Goal: Information Seeking & Learning: Learn about a topic

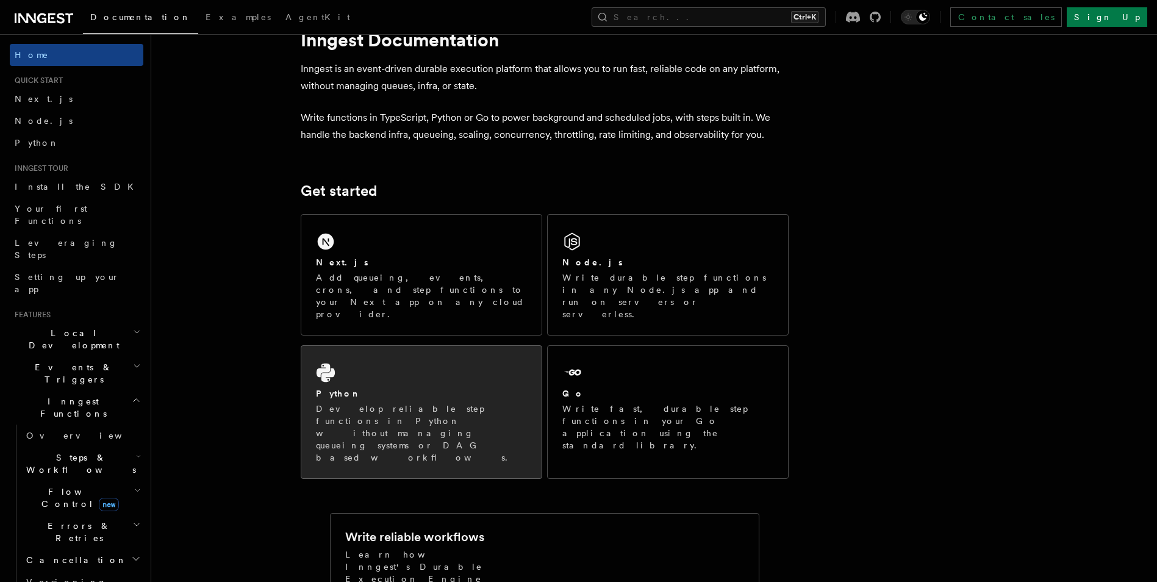
scroll to position [61, 0]
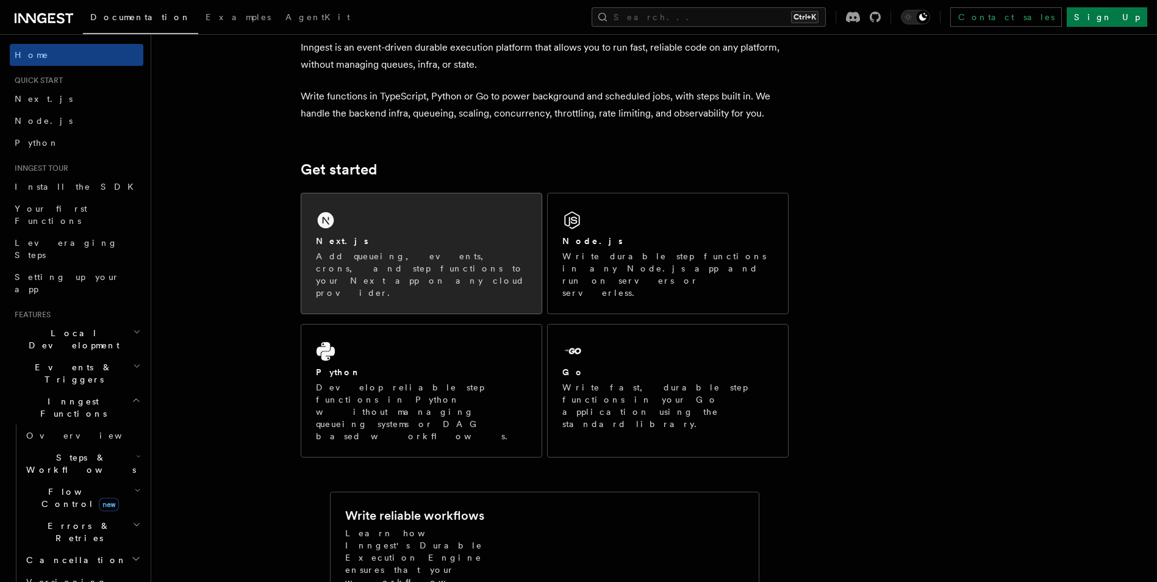
click at [403, 249] on div "Next.js Add queueing, events, crons, and step functions to your Next app on any…" at bounding box center [421, 267] width 211 height 64
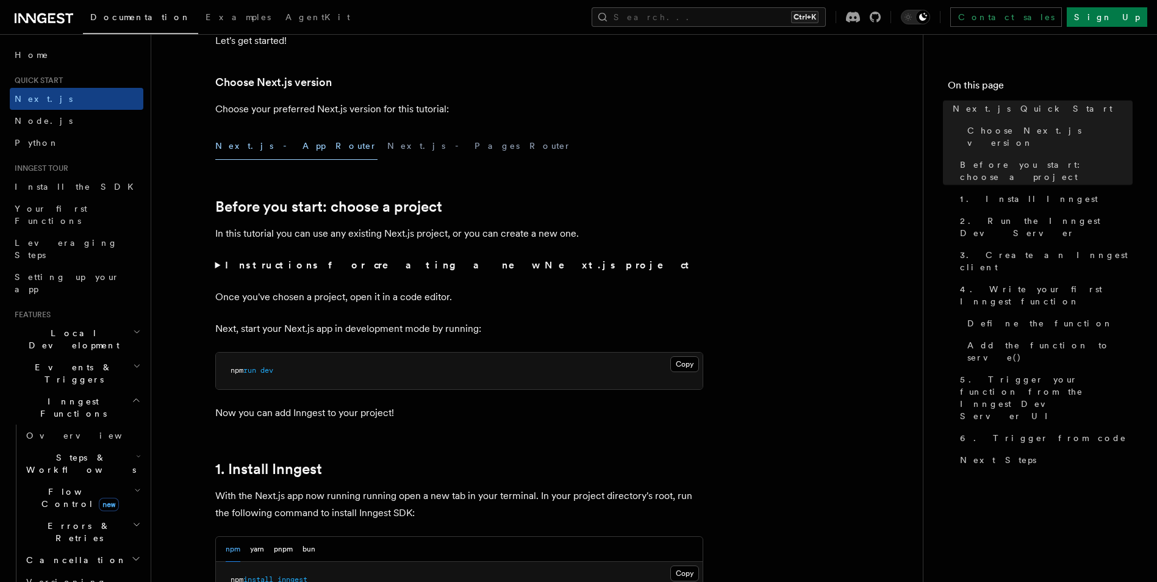
scroll to position [305, 0]
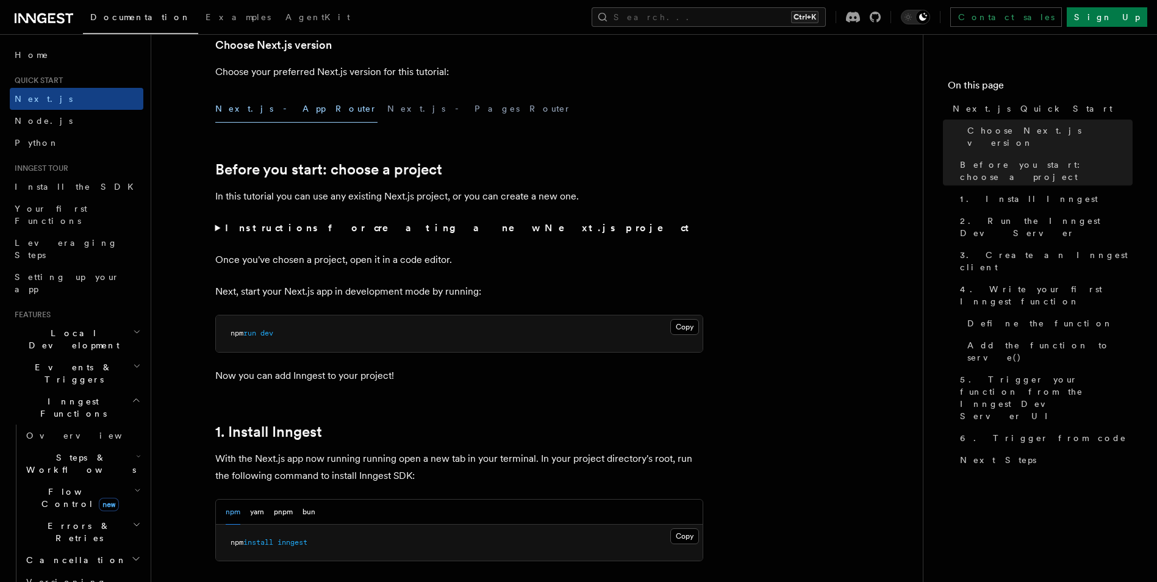
click at [299, 228] on strong "Instructions for creating a new Next.js project" at bounding box center [459, 228] width 469 height 12
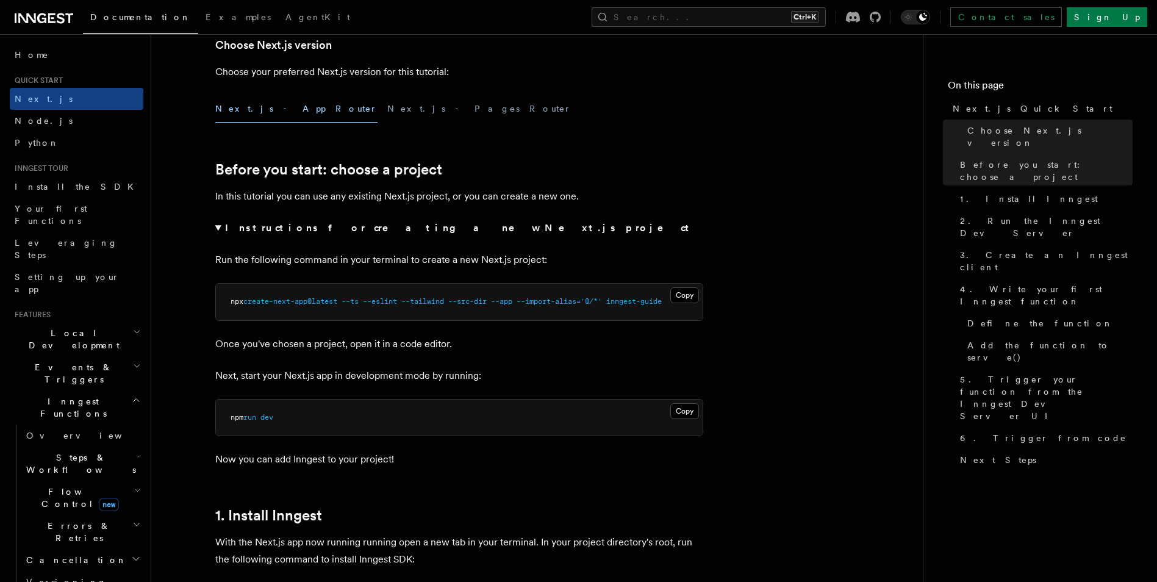
click at [299, 228] on strong "Instructions for creating a new Next.js project" at bounding box center [459, 228] width 469 height 12
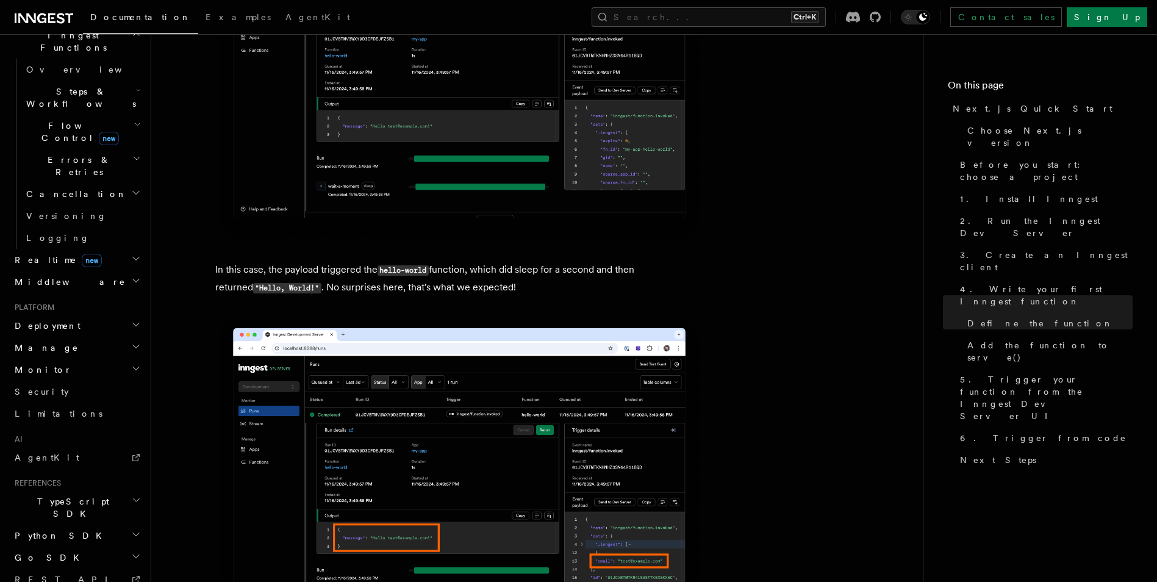
scroll to position [4759, 0]
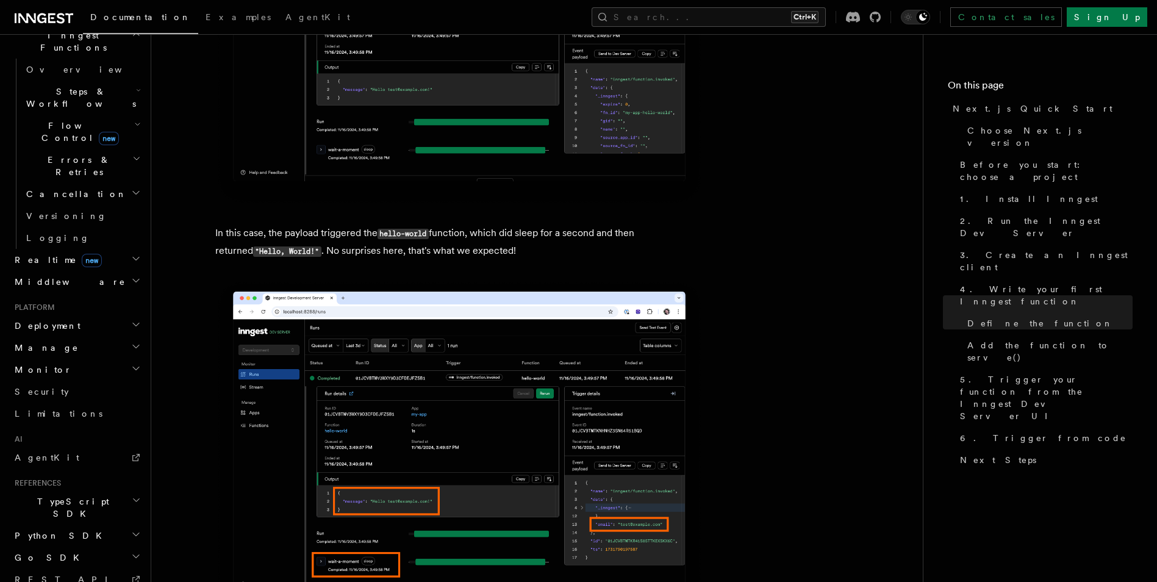
drag, startPoint x: 833, startPoint y: 178, endPoint x: 821, endPoint y: 169, distance: 15.7
drag, startPoint x: 865, startPoint y: 224, endPoint x: 847, endPoint y: 193, distance: 35.3
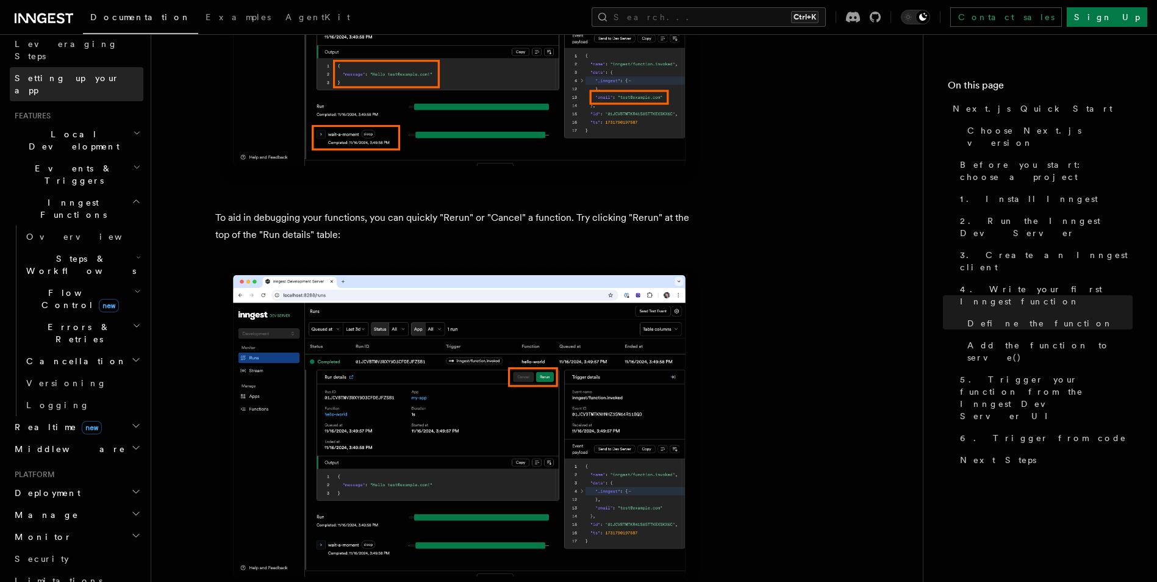
scroll to position [0, 0]
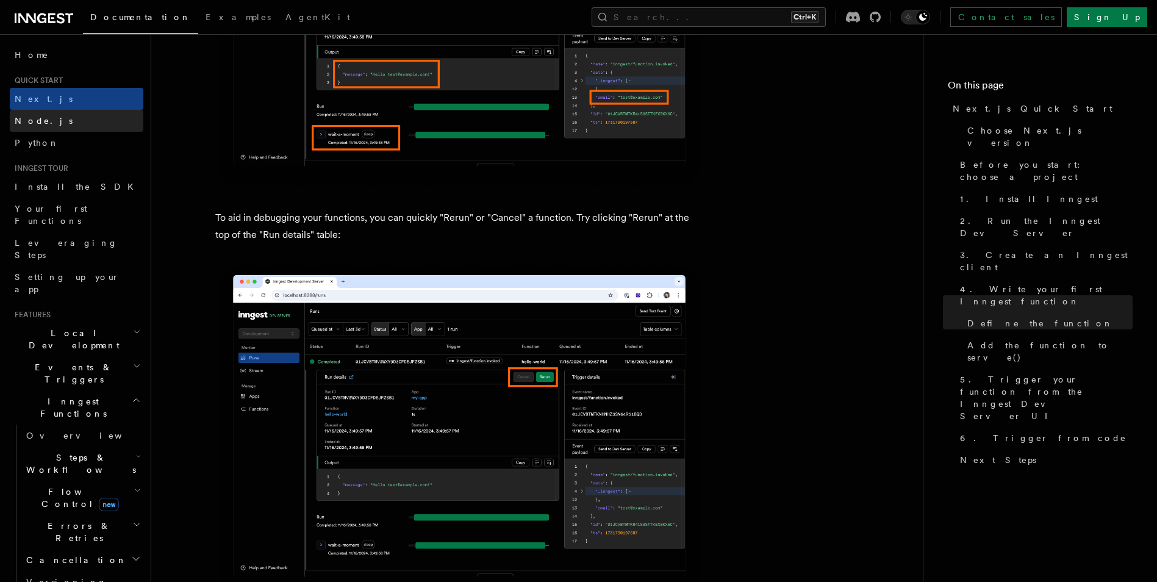
click at [43, 121] on span "Node.js" at bounding box center [44, 121] width 58 height 10
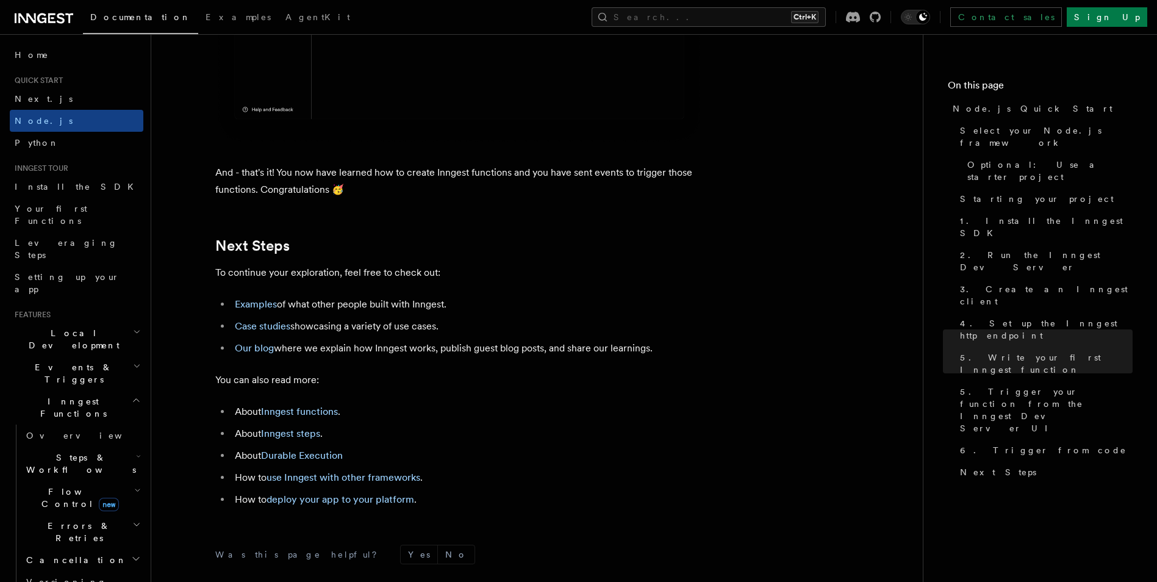
scroll to position [7443, 0]
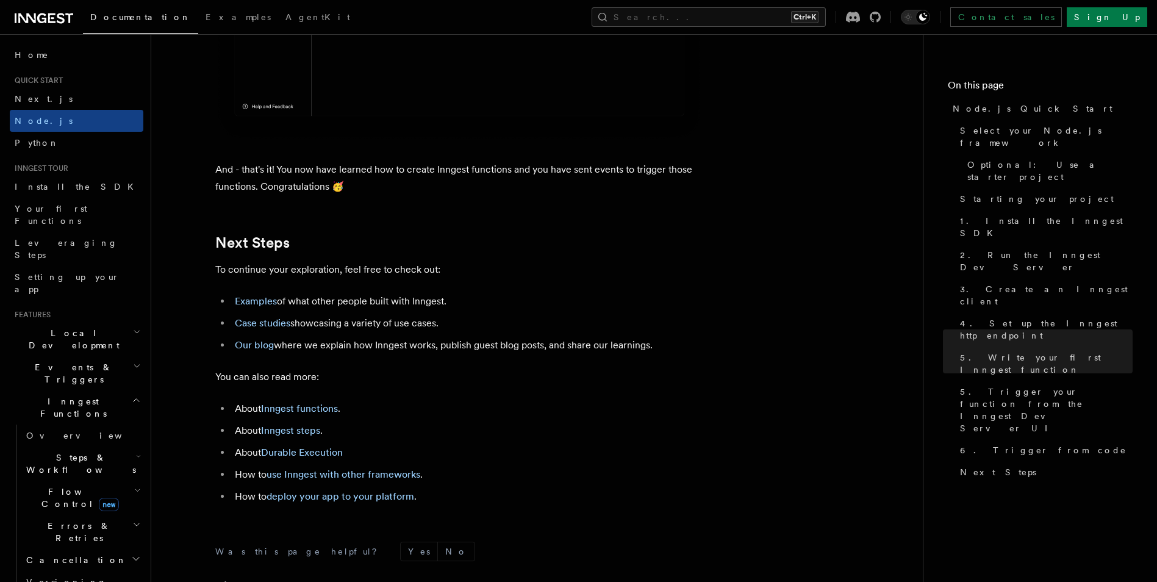
click at [85, 327] on span "Local Development" at bounding box center [71, 339] width 123 height 24
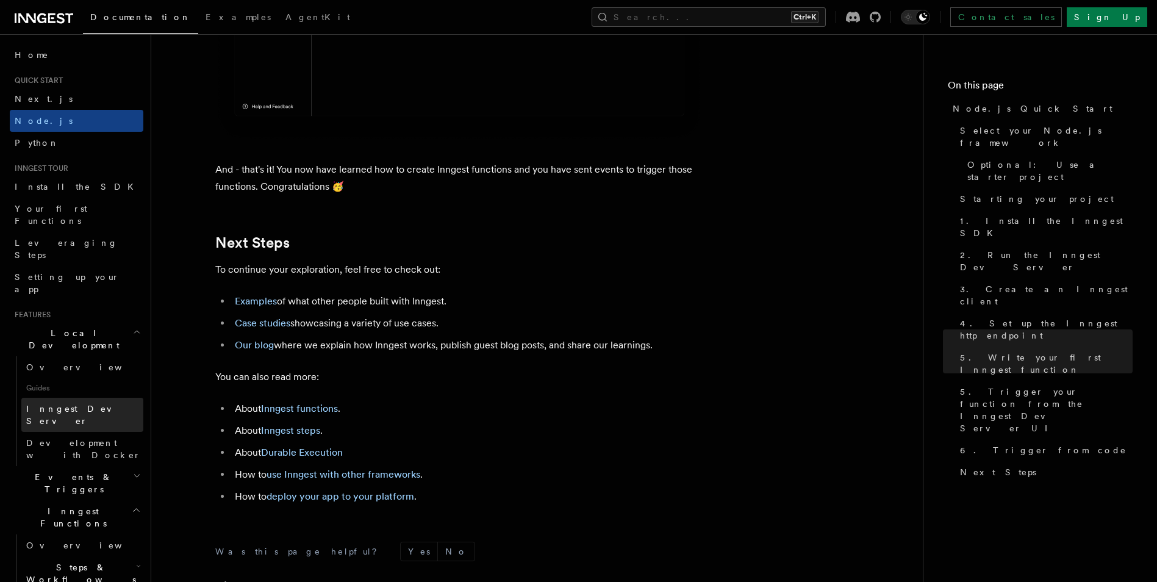
click at [68, 404] on span "Inngest Dev Server" at bounding box center [78, 415] width 104 height 22
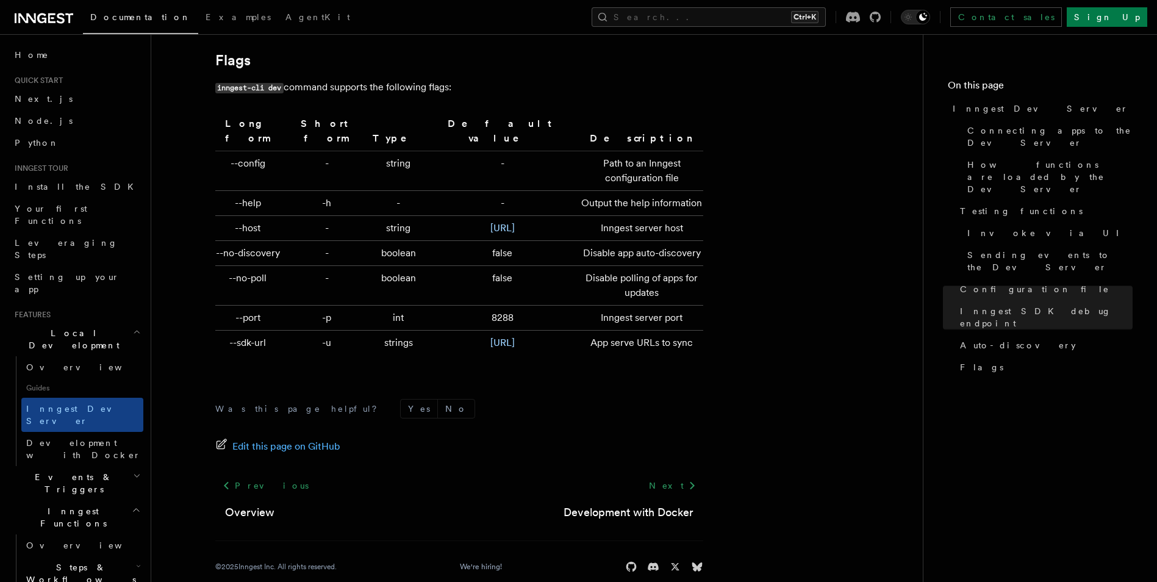
scroll to position [4040, 0]
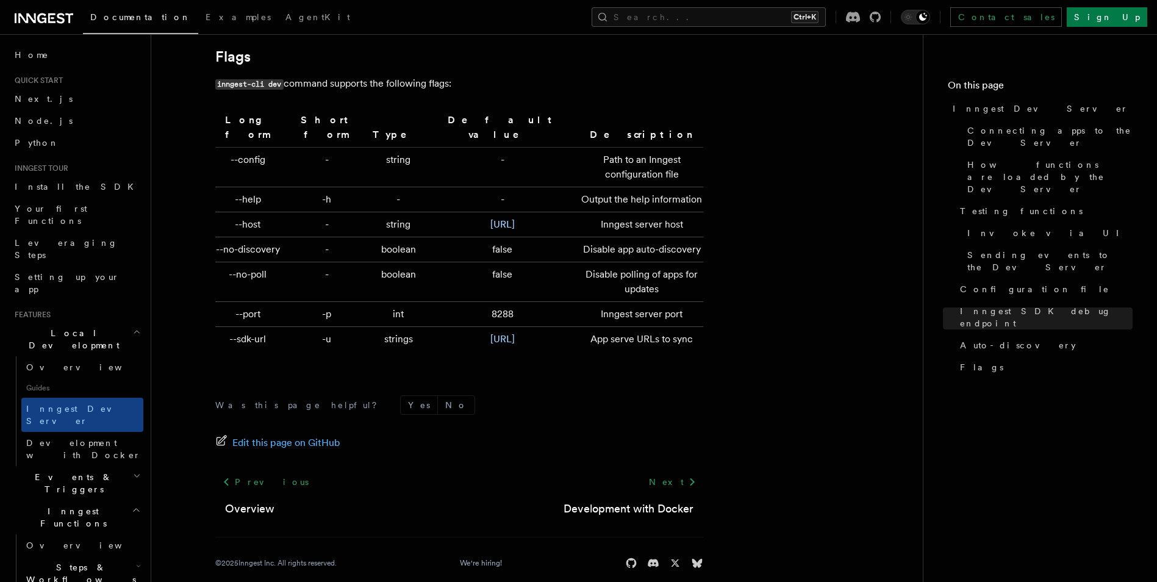
click at [692, 371] on div "Was this page helpful? Yes No Edit this page on GitHub Previous Overview Next D…" at bounding box center [459, 485] width 488 height 228
click at [235, 371] on div "Was this page helpful? Yes No Edit this page on GitHub Previous Overview Next D…" at bounding box center [459, 485] width 488 height 228
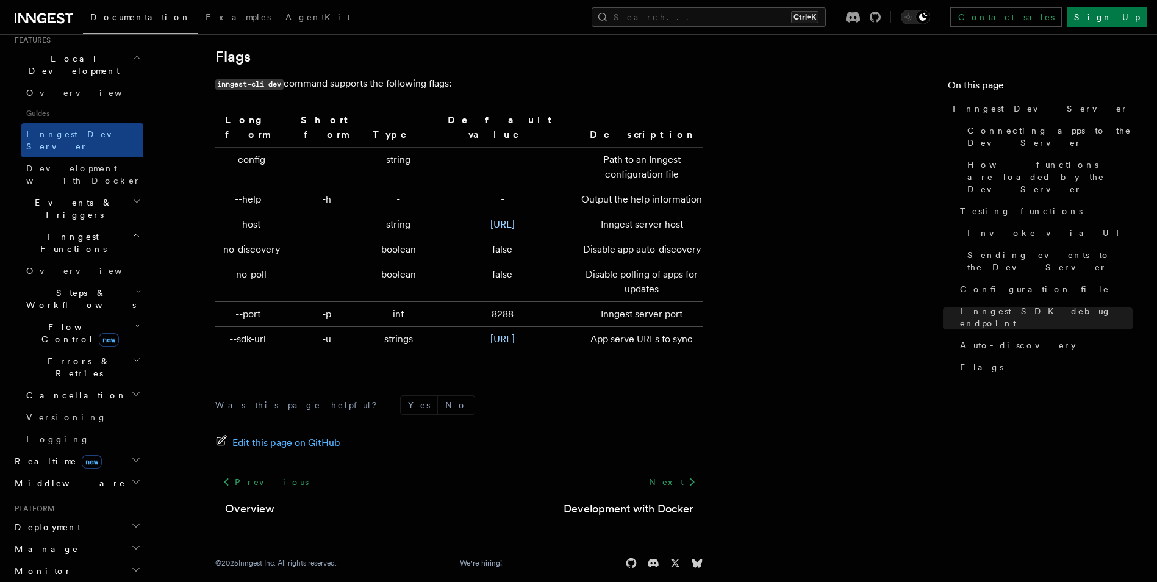
scroll to position [244, 0]
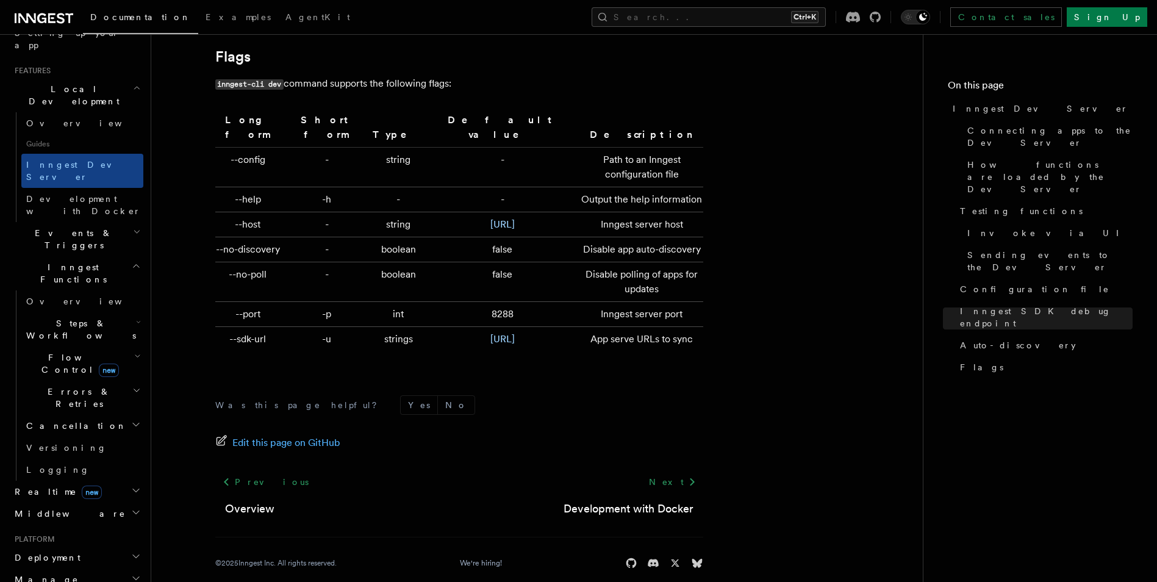
click at [60, 317] on span "Steps & Workflows" at bounding box center [78, 329] width 115 height 24
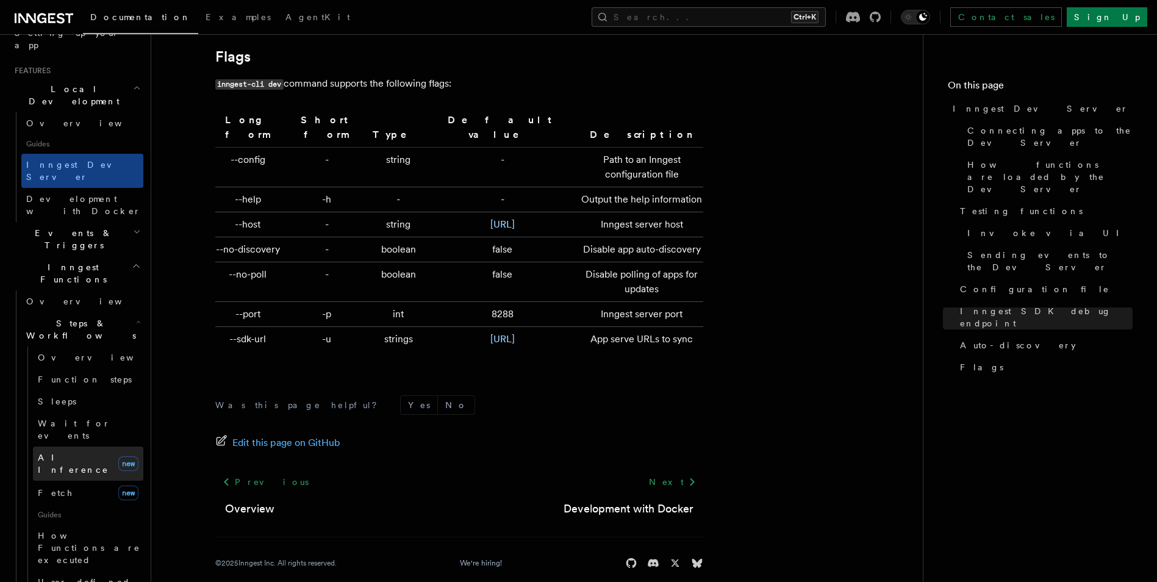
click at [73, 453] on span "AI Inference" at bounding box center [73, 464] width 71 height 22
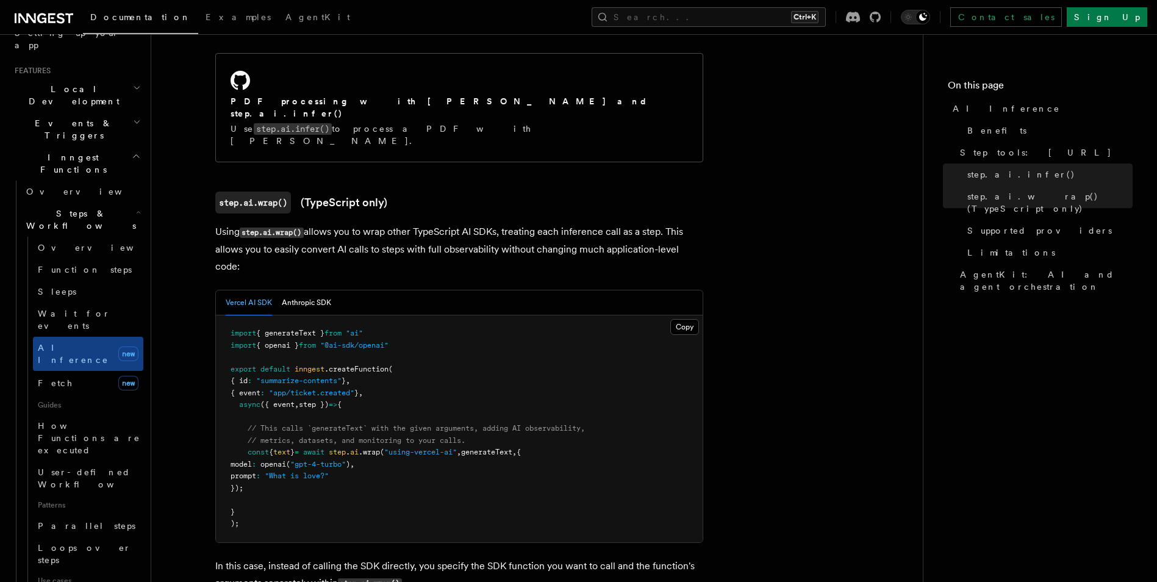
scroll to position [1098, 0]
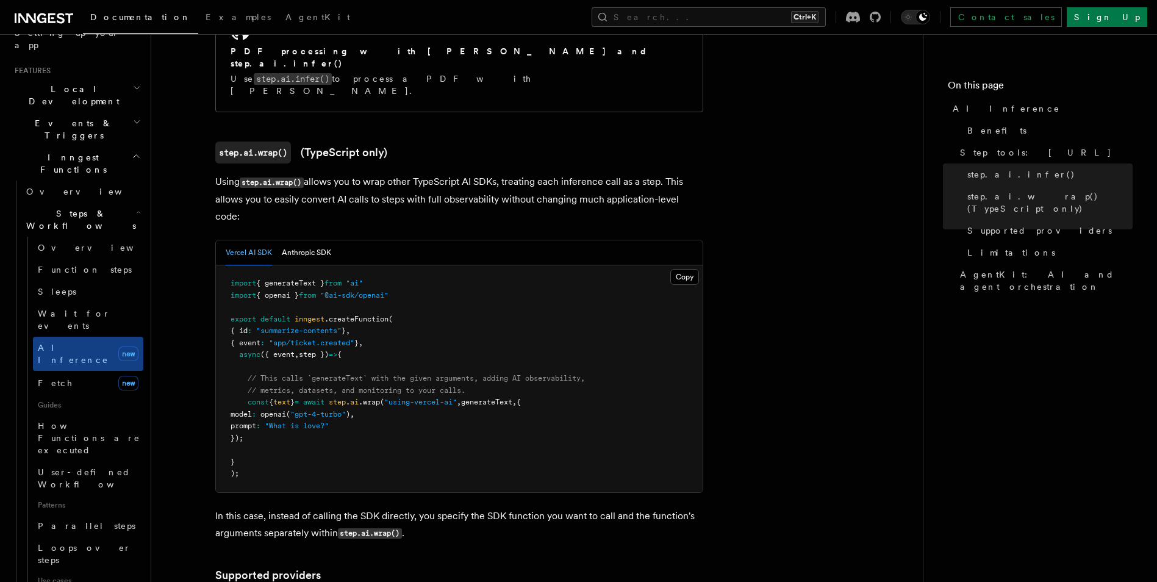
drag, startPoint x: 800, startPoint y: 196, endPoint x: 677, endPoint y: 4, distance: 227.8
click at [49, 21] on icon at bounding box center [51, 18] width 7 height 10
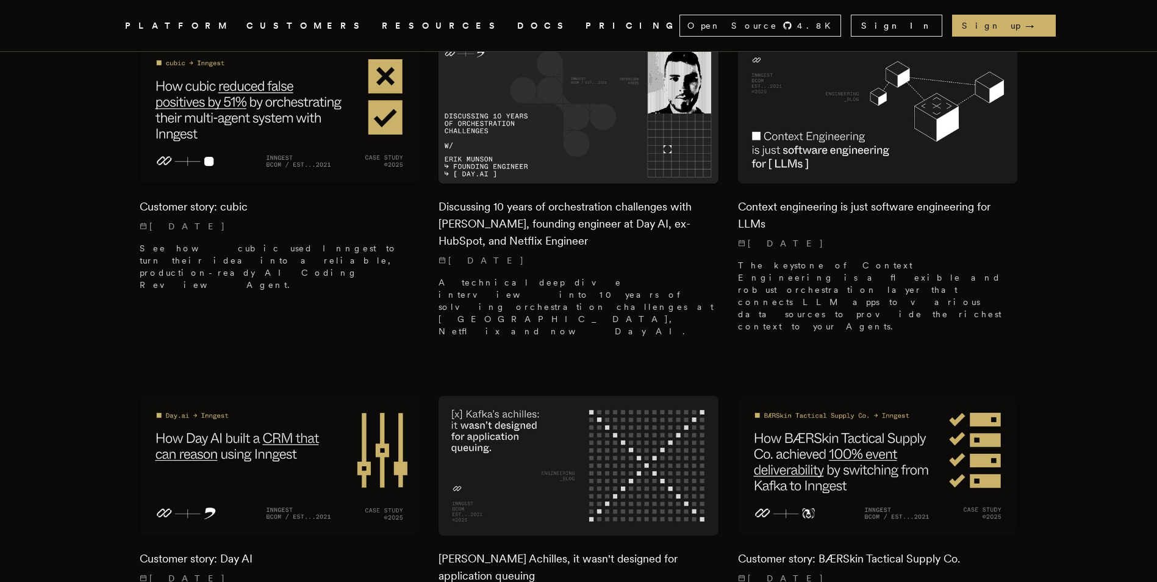
scroll to position [366, 0]
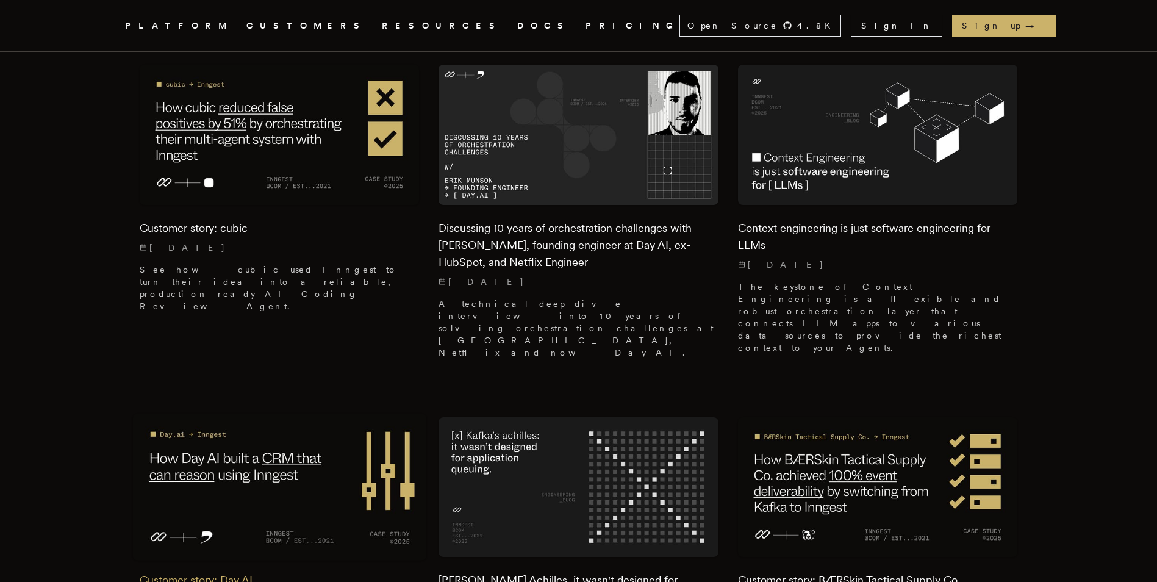
click at [199, 414] on img at bounding box center [279, 487] width 294 height 147
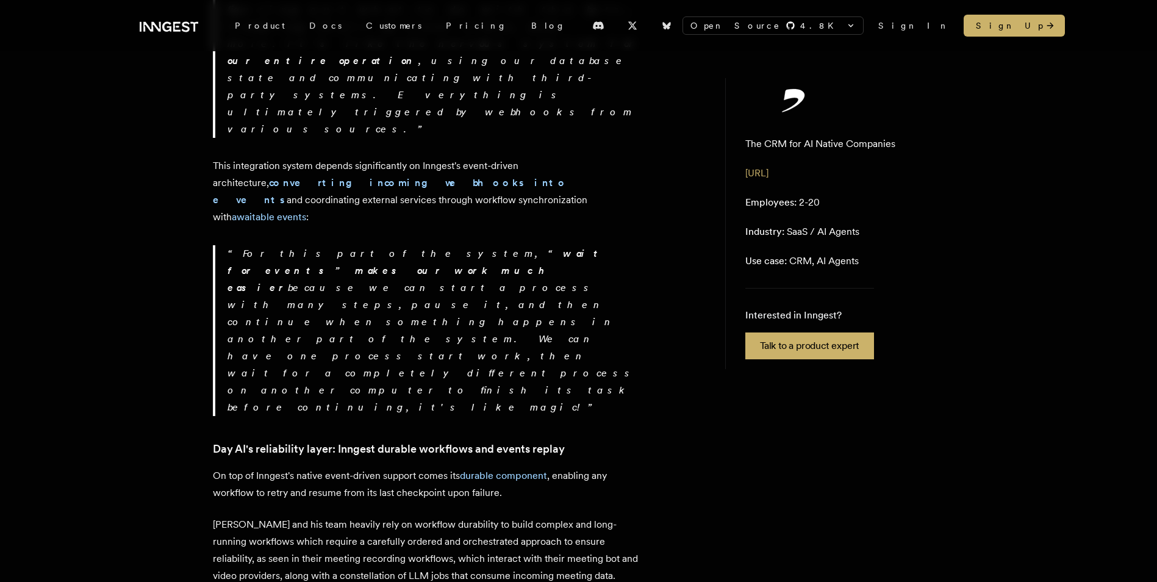
scroll to position [1220, 0]
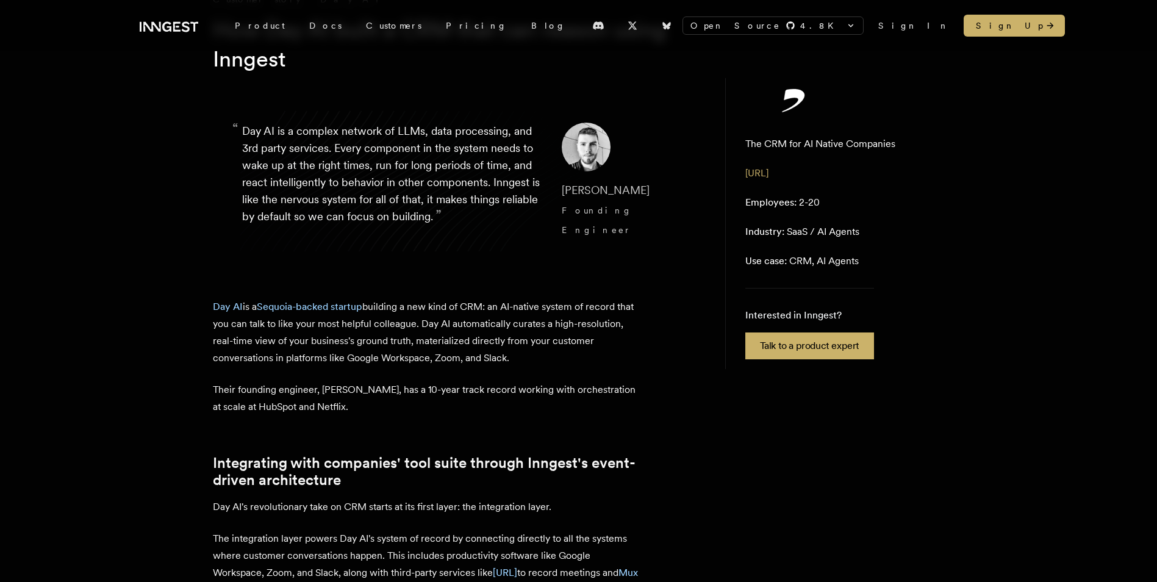
scroll to position [0, 0]
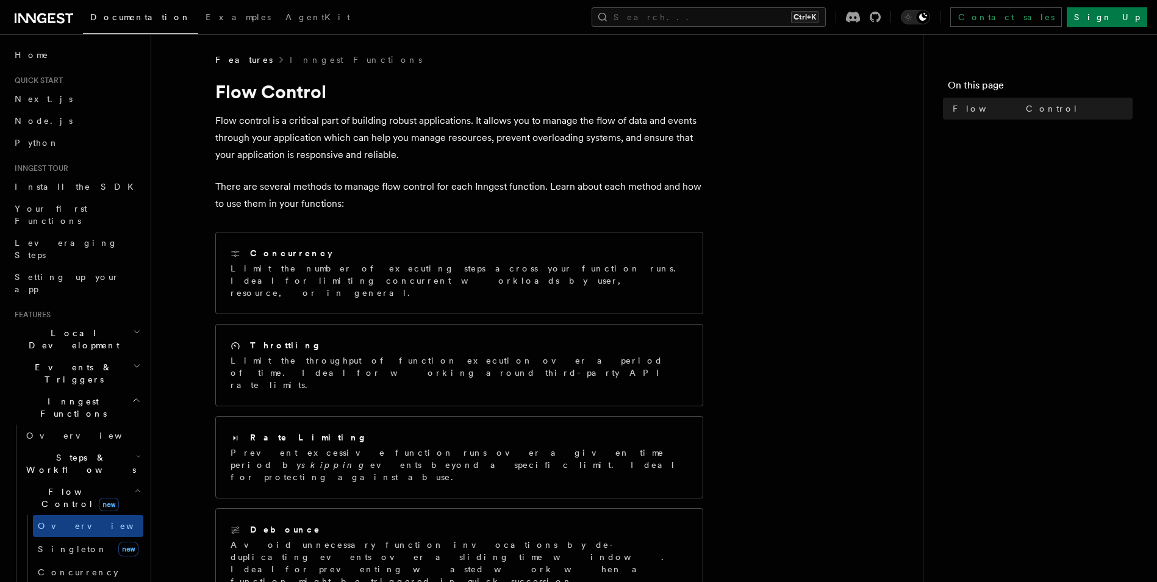
click at [80, 451] on span "Steps & Workflows" at bounding box center [78, 463] width 115 height 24
click at [63, 487] on span "Overview" at bounding box center [101, 492] width 126 height 10
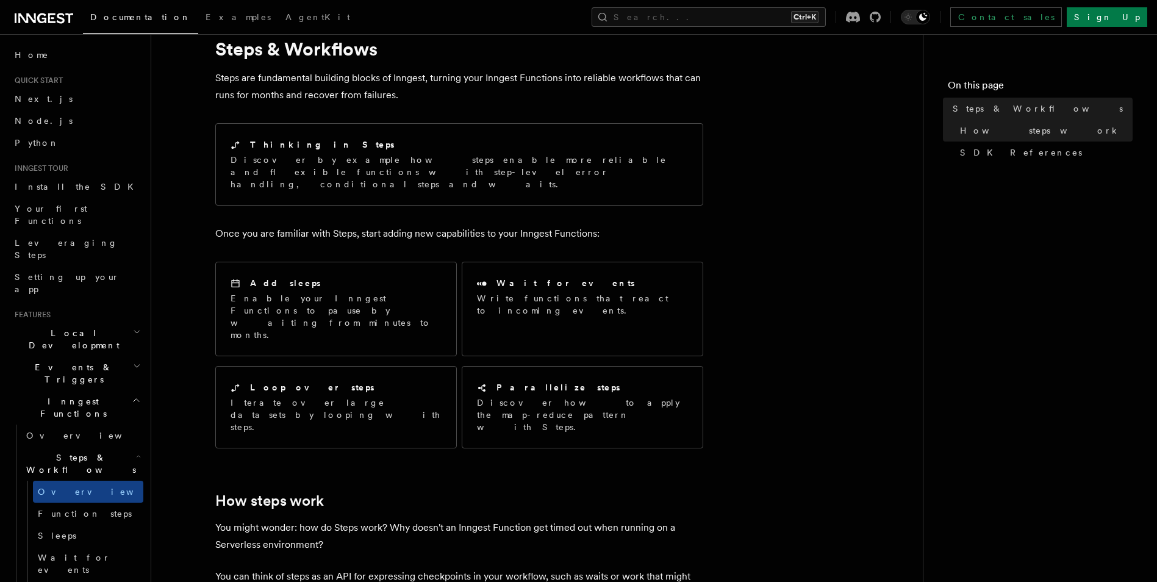
scroll to position [61, 0]
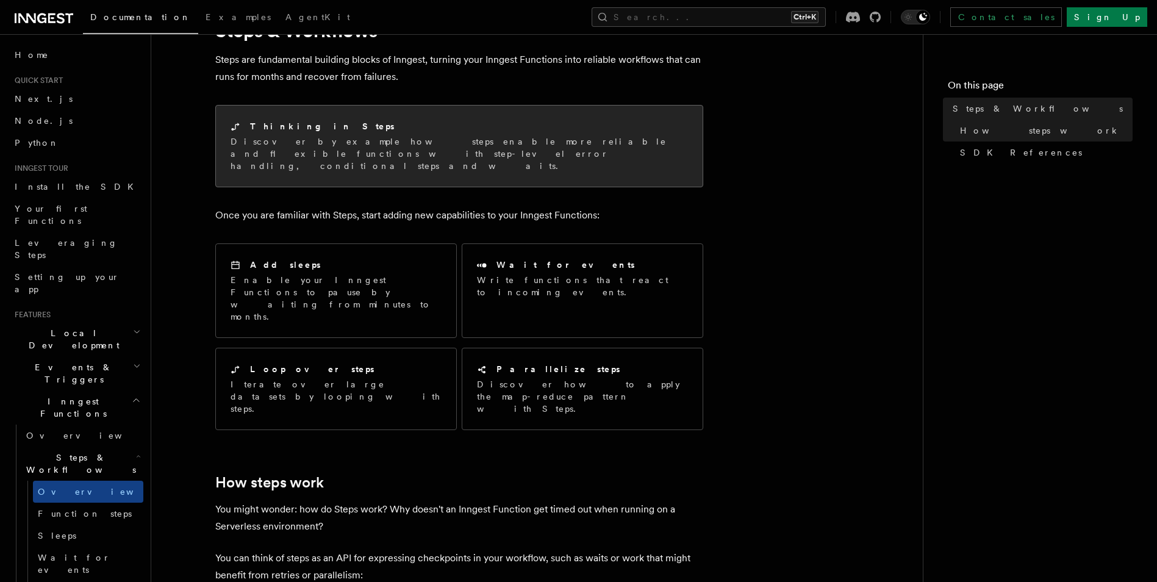
click at [396, 147] on p "Discover by example how steps enable more reliable and flexible functions with …" at bounding box center [460, 153] width 458 height 37
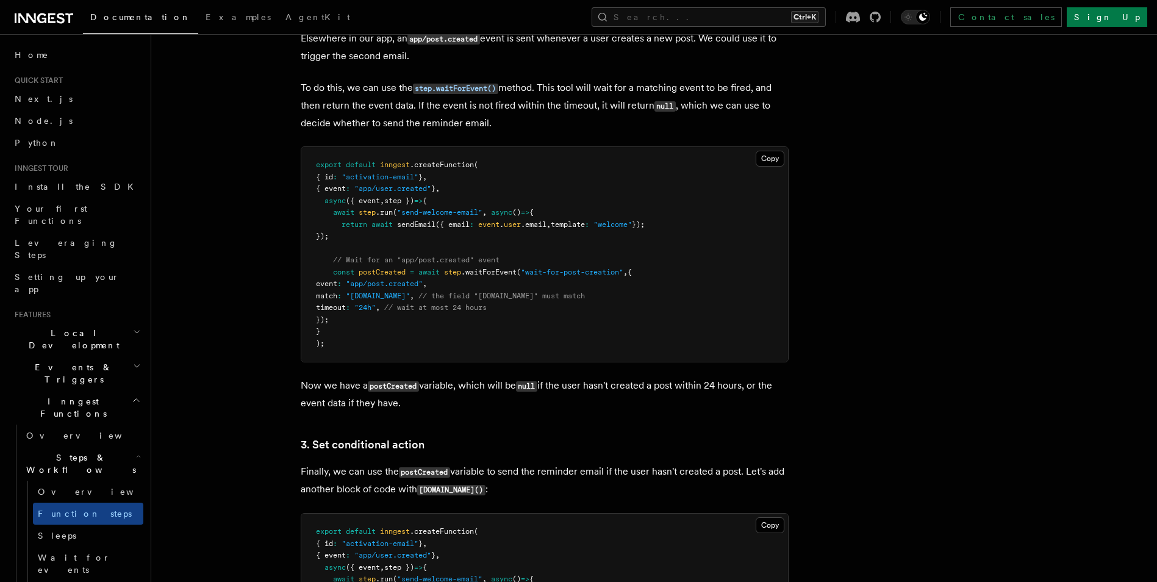
scroll to position [1281, 0]
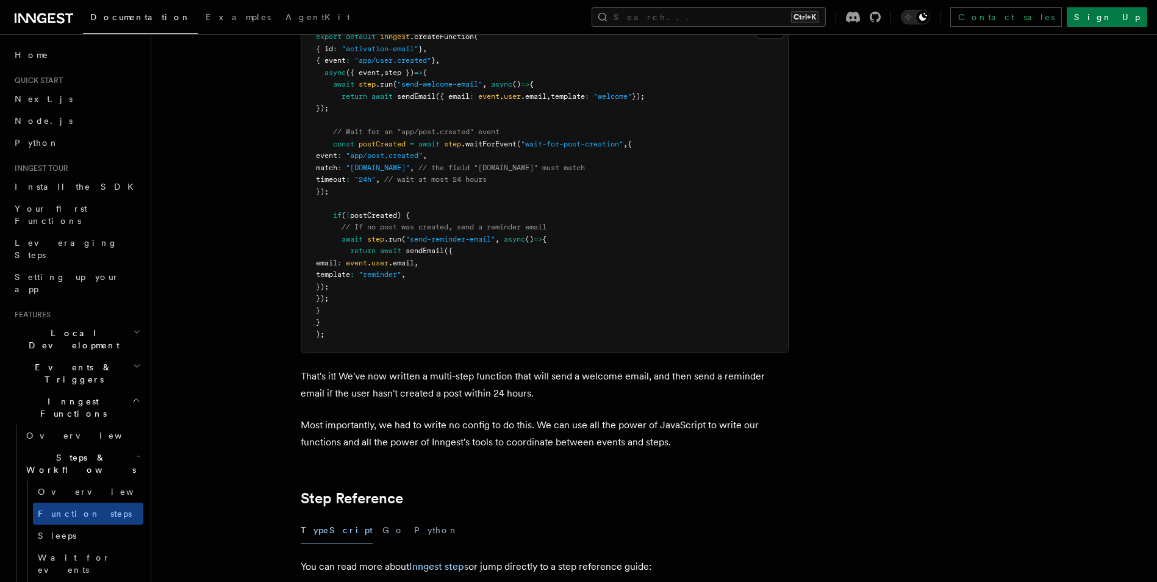
scroll to position [1647, 0]
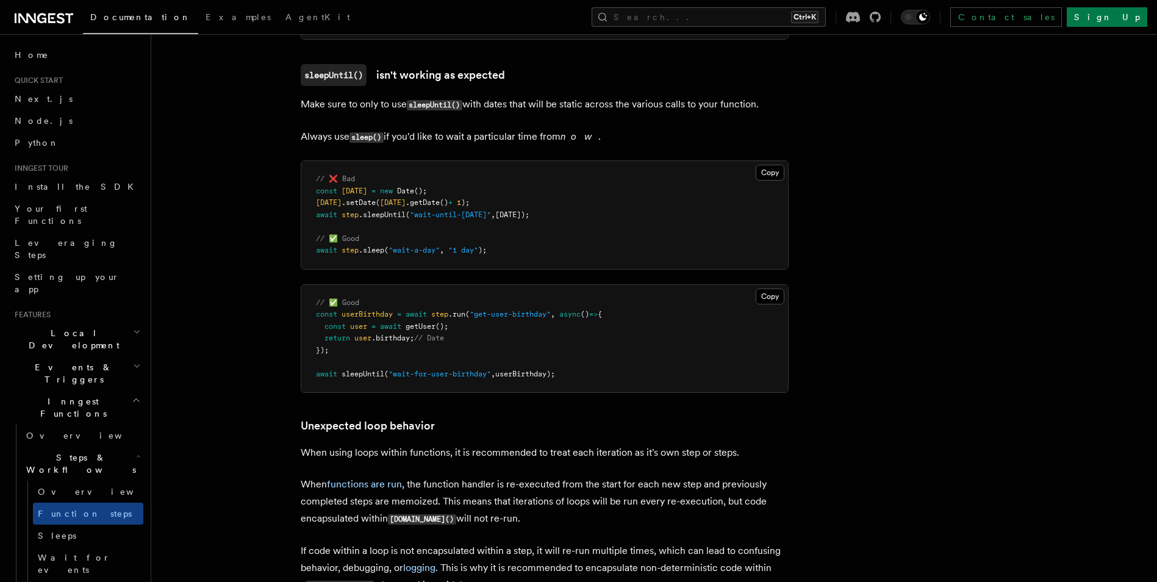
scroll to position [3600, 0]
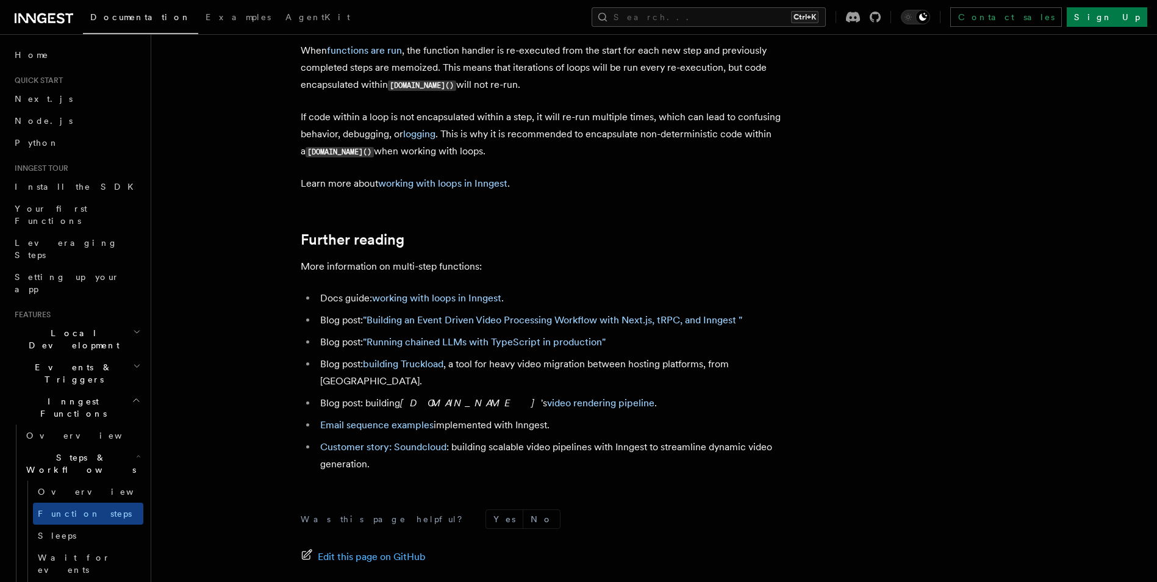
scroll to position [4027, 0]
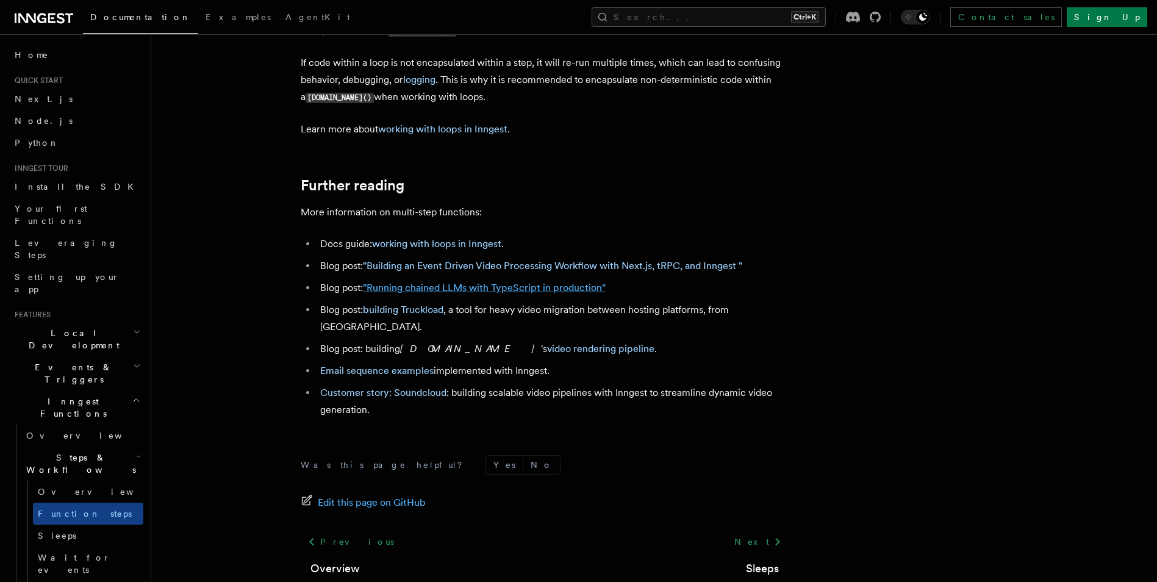
click at [429, 285] on link ""Running chained LLMs with TypeScript in production"" at bounding box center [484, 288] width 243 height 12
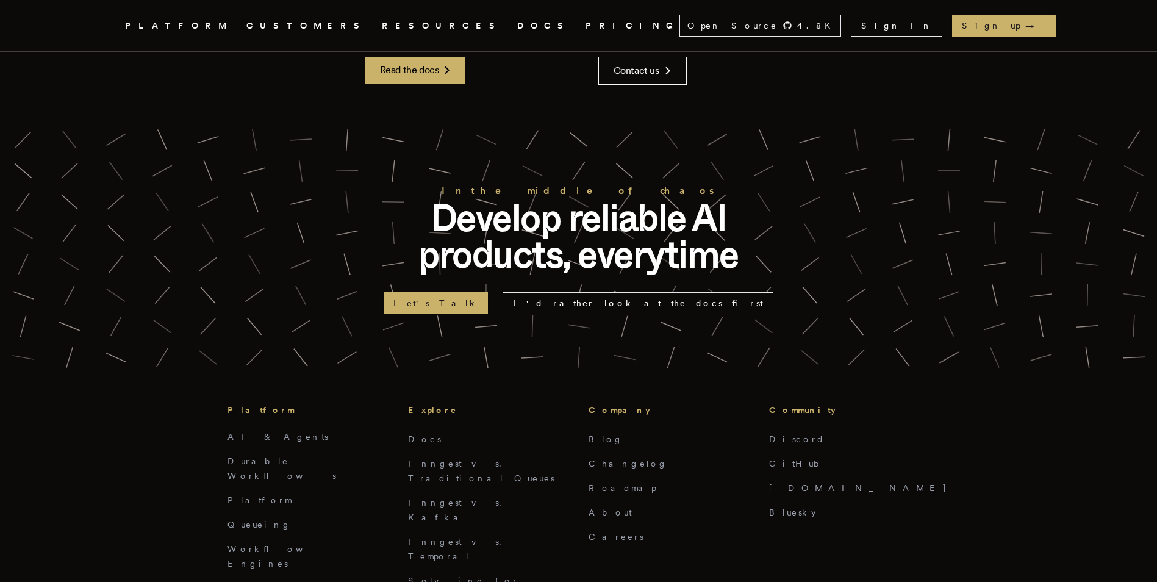
scroll to position [3295, 0]
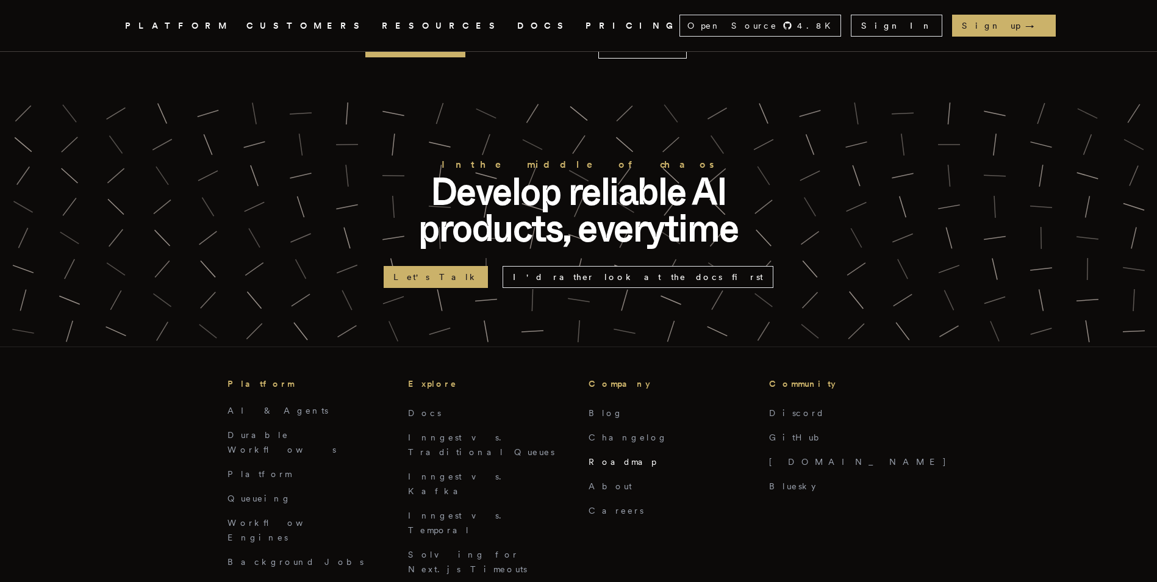
click at [599, 457] on link "Roadmap" at bounding box center [623, 462] width 68 height 10
click at [605, 457] on link "Roadmap" at bounding box center [623, 462] width 68 height 10
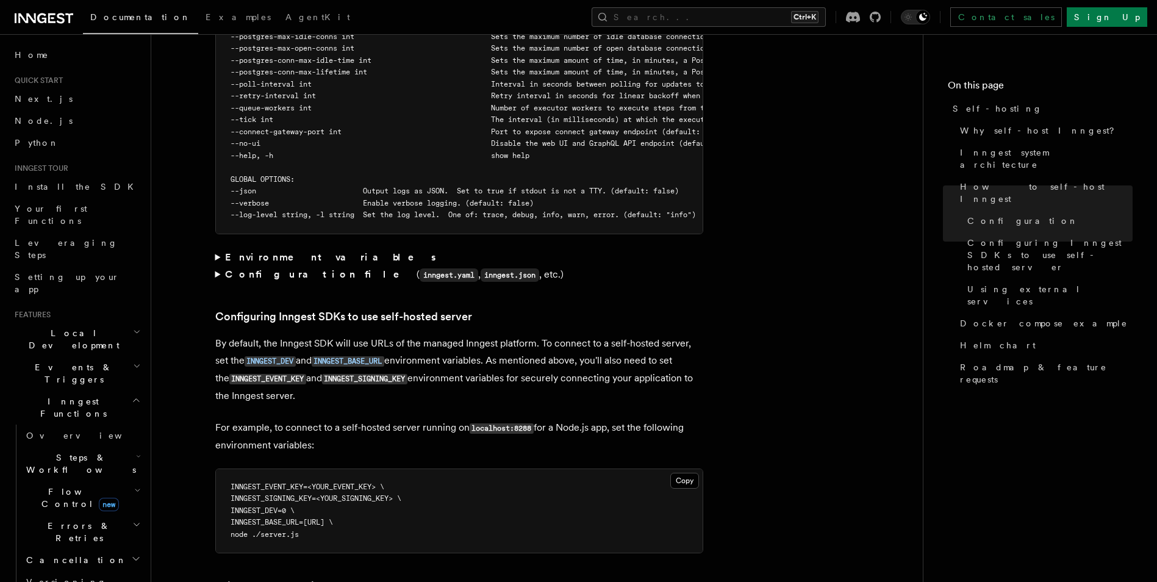
scroll to position [2440, 0]
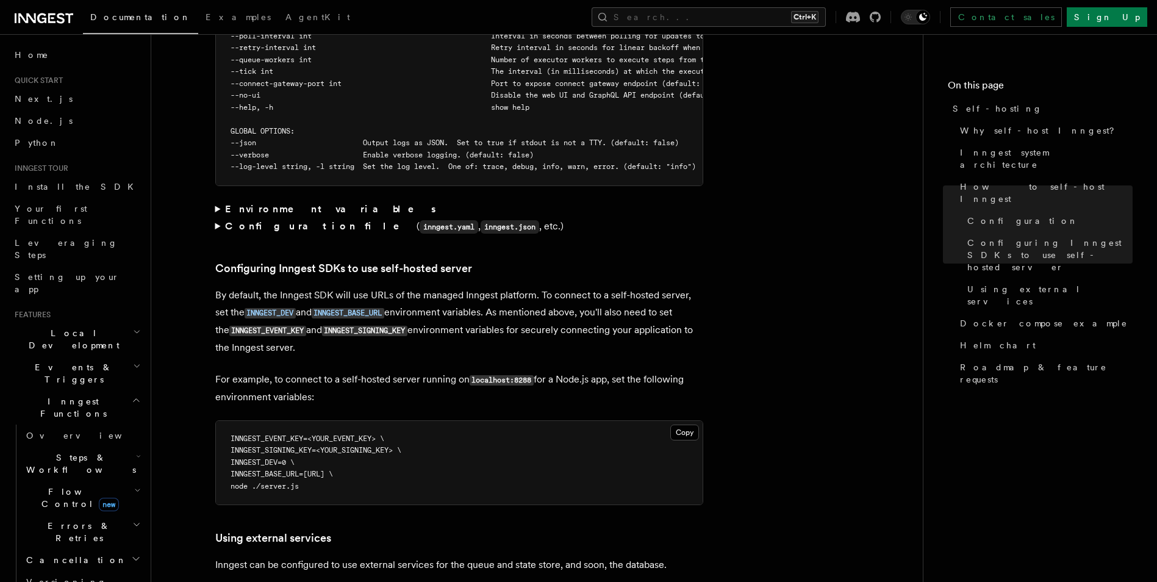
click at [212, 204] on article "Platform Deployment Self-hosting Self-hosting support for Inngest is supported …" at bounding box center [537, 220] width 733 height 5215
click at [221, 218] on summary "Configuration file ( inngest.yaml , inngest.json , etc.)" at bounding box center [459, 227] width 488 height 18
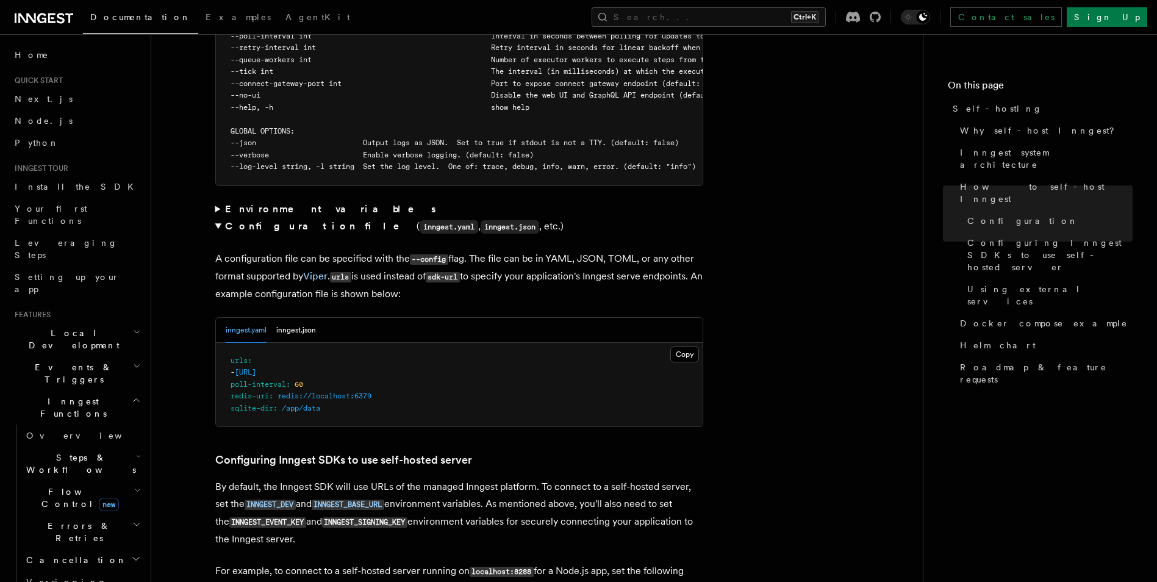
click at [218, 218] on summary "Configuration file ( inngest.yaml , inngest.json , etc.)" at bounding box center [459, 227] width 488 height 18
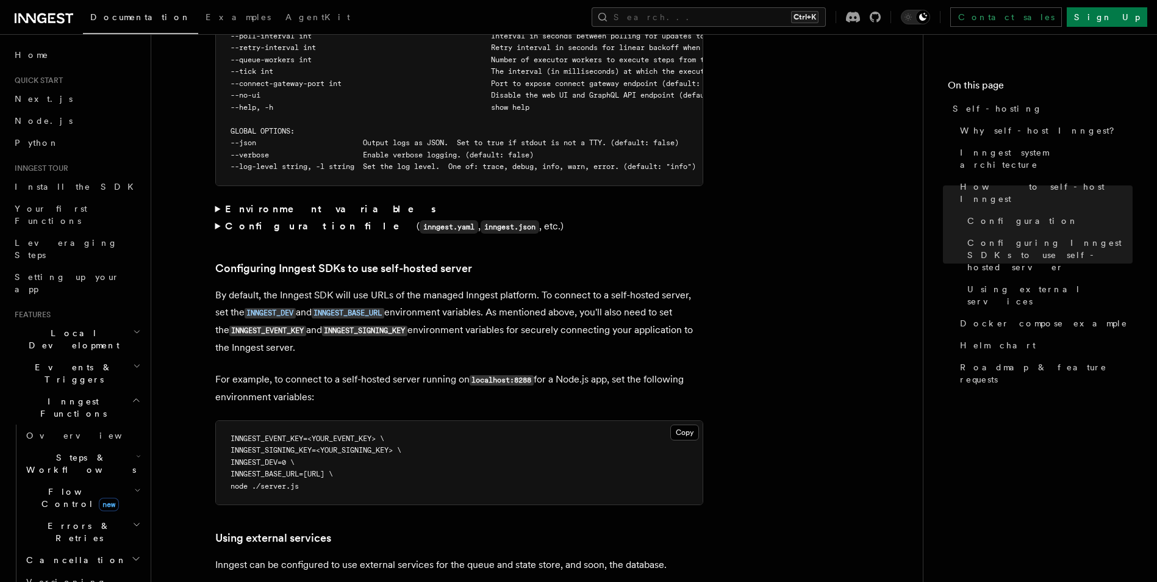
click at [219, 201] on summary "Environment variables" at bounding box center [459, 209] width 488 height 17
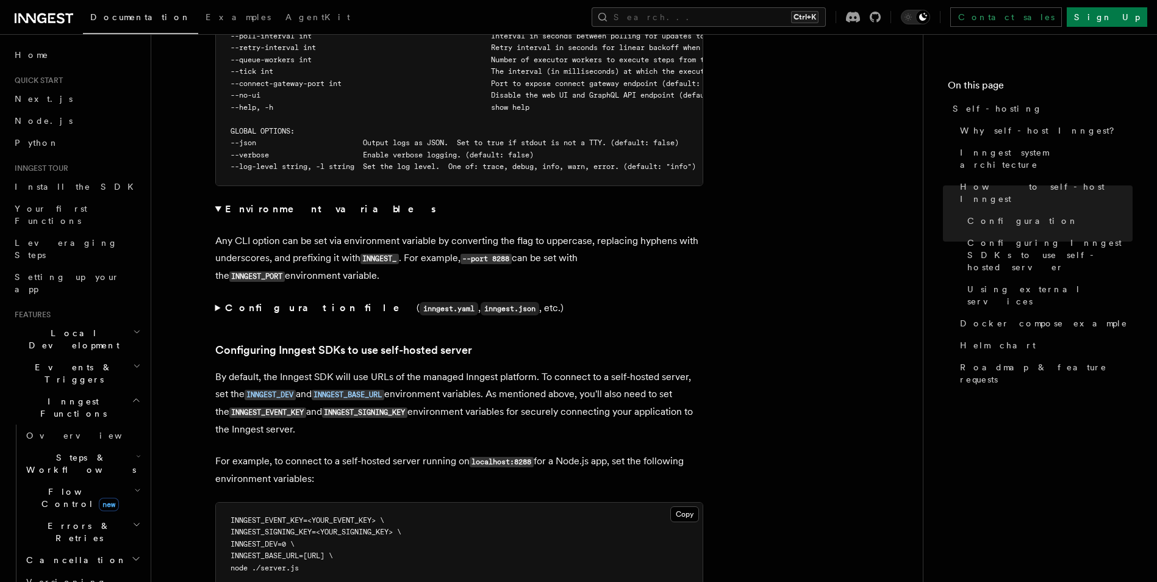
click at [219, 201] on summary "Environment variables" at bounding box center [459, 209] width 488 height 17
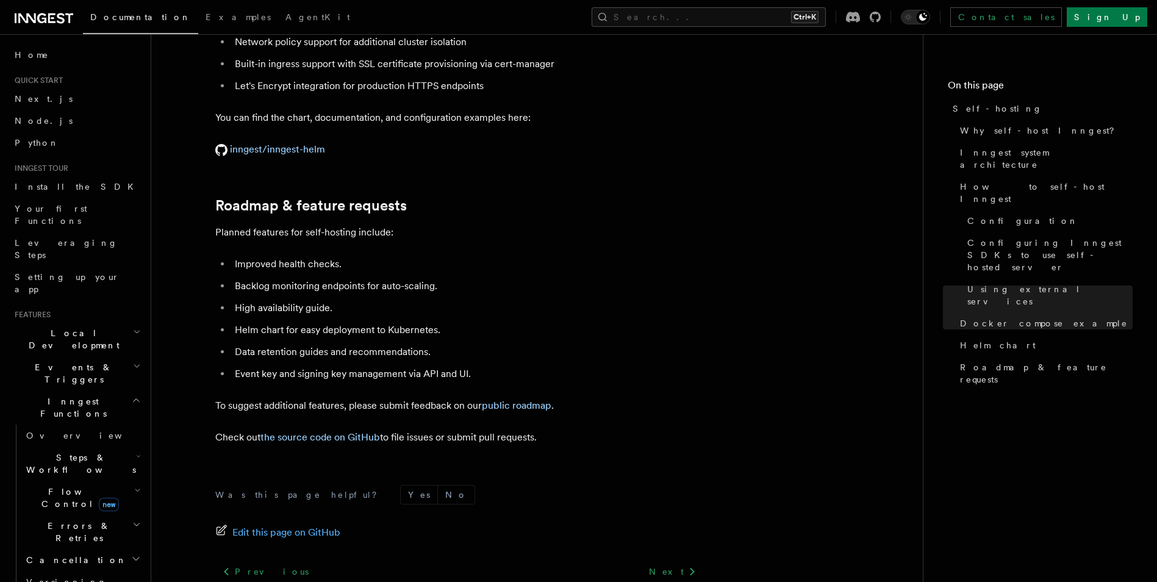
scroll to position [4637, 0]
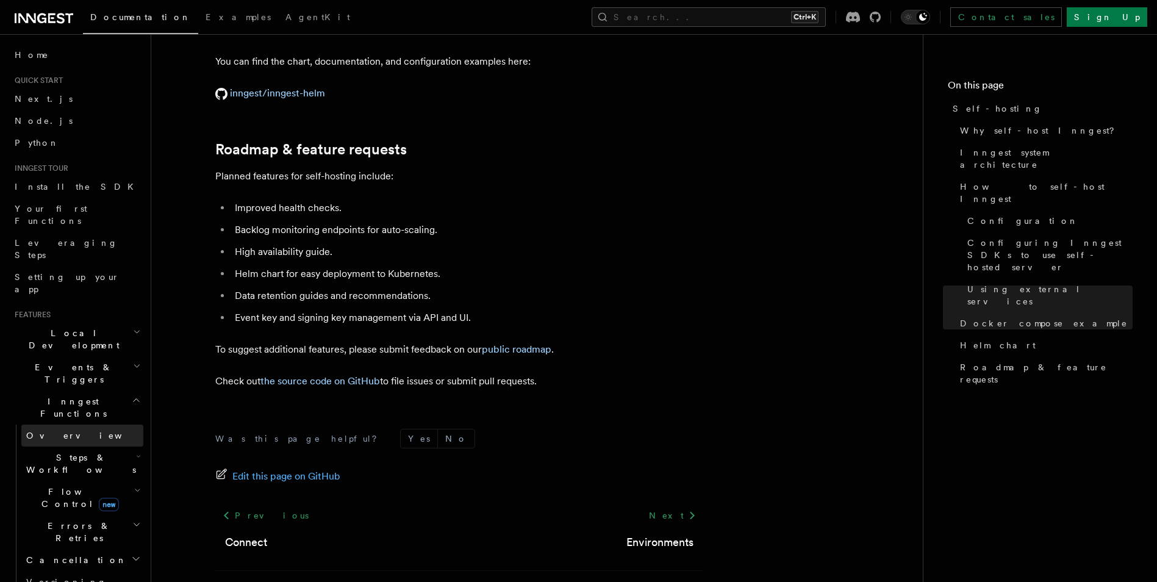
click at [55, 431] on span "Overview" at bounding box center [89, 436] width 126 height 10
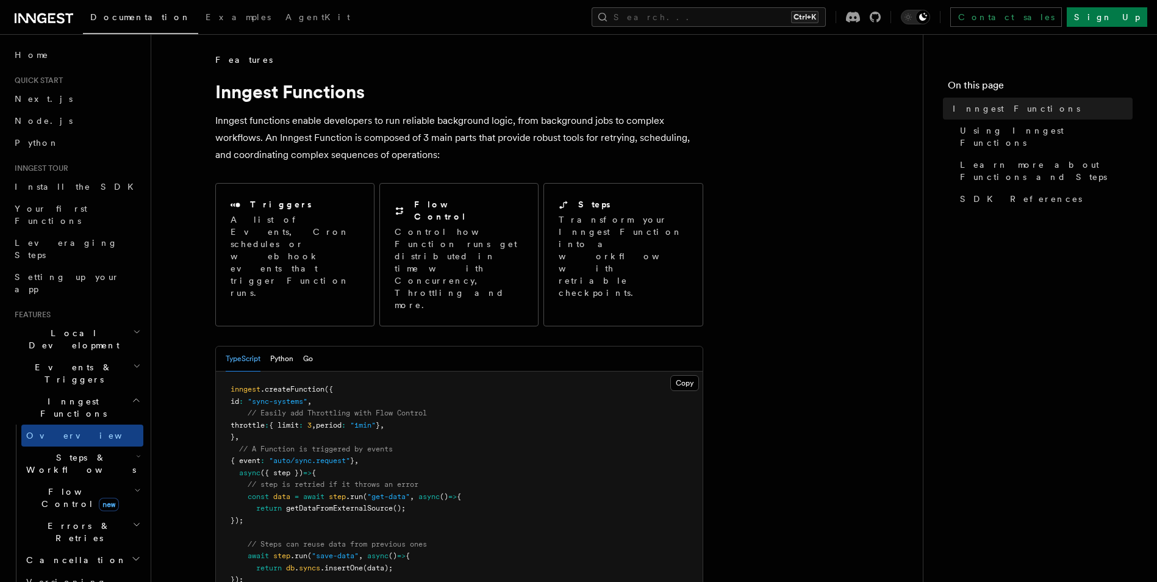
click at [57, 451] on span "Steps & Workflows" at bounding box center [78, 463] width 115 height 24
click at [53, 486] on span "Overview" at bounding box center [101, 492] width 126 height 12
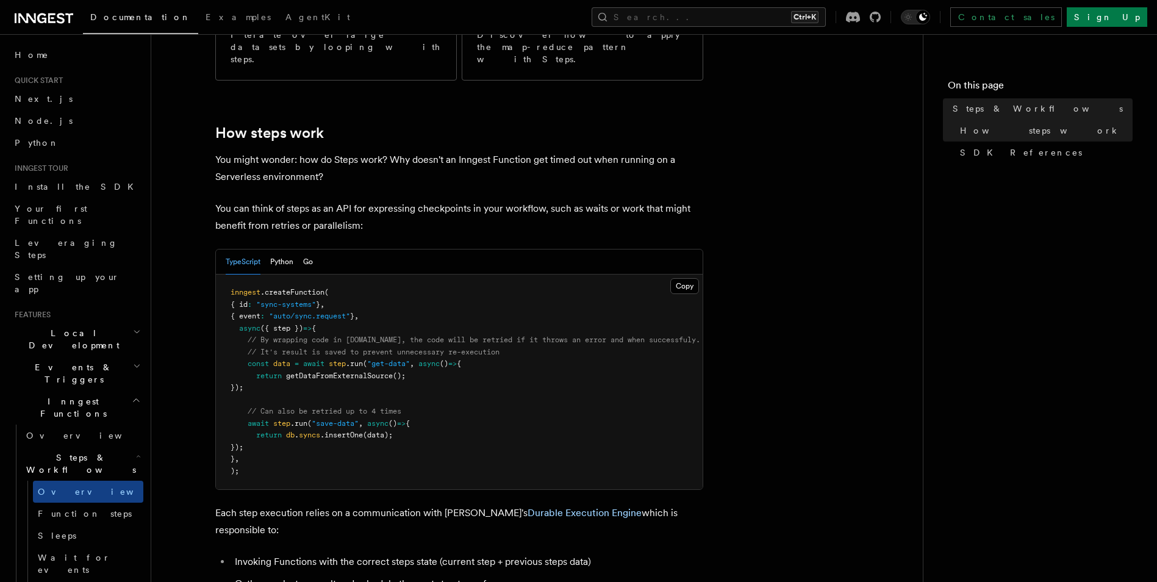
scroll to position [427, 0]
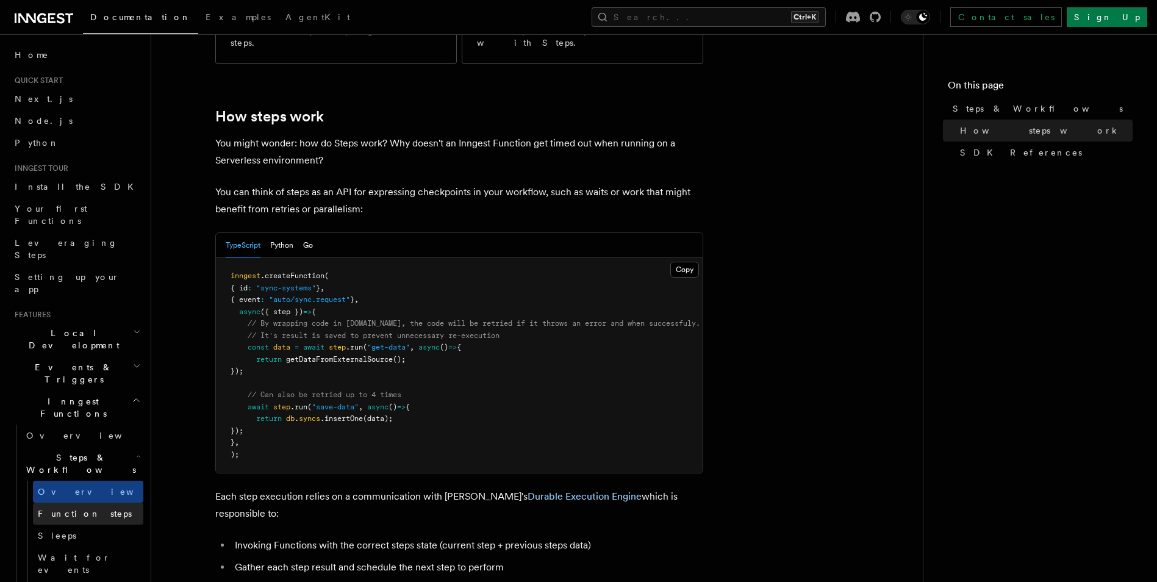
click at [80, 509] on span "Function steps" at bounding box center [85, 514] width 94 height 10
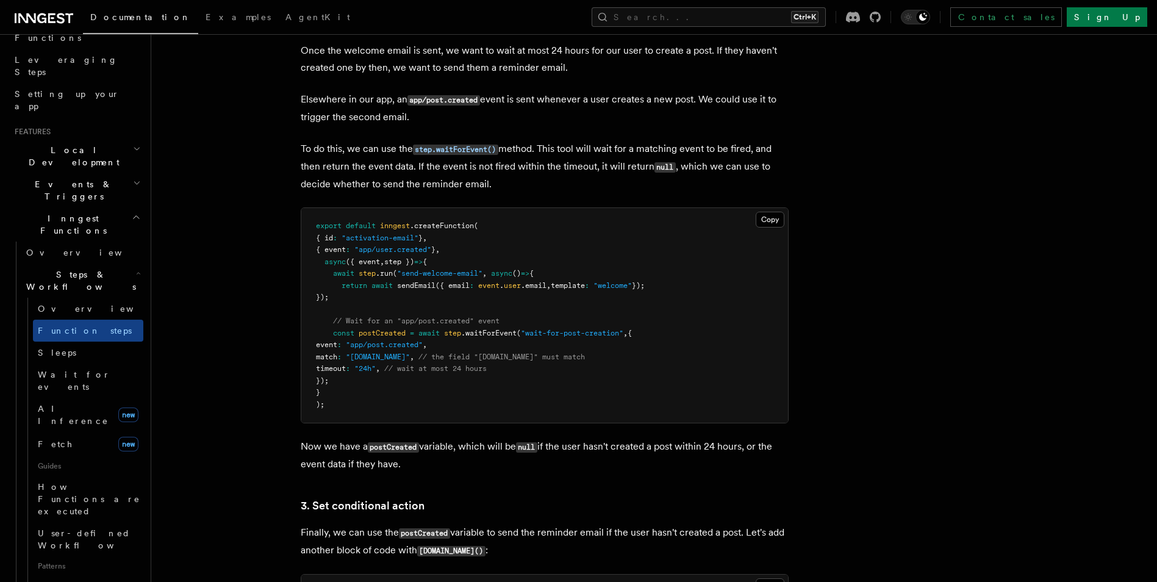
scroll to position [244, 0]
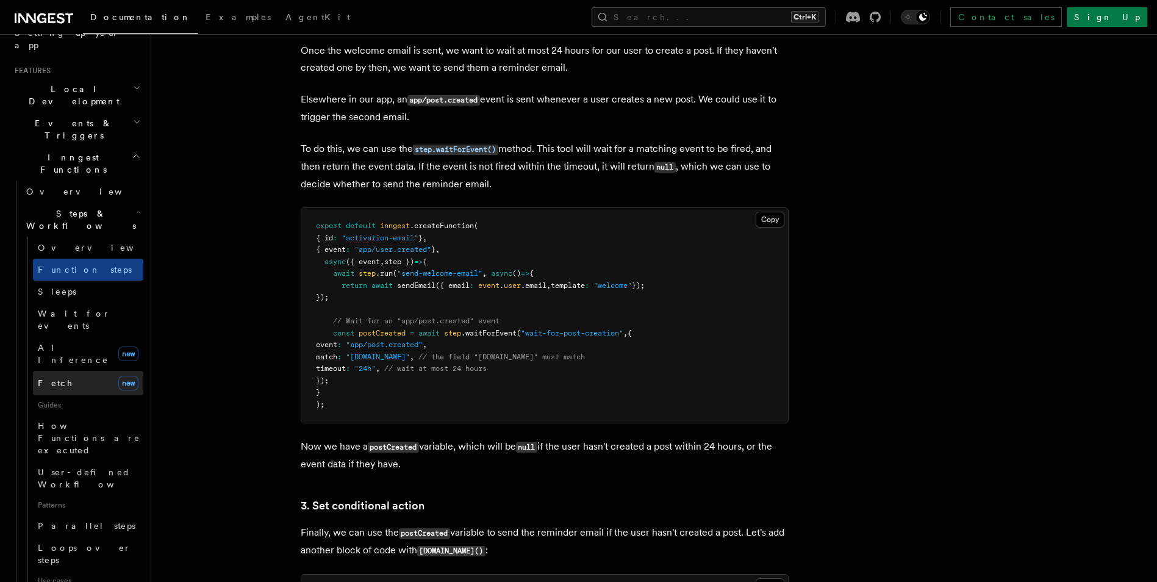
click at [60, 371] on link "Fetch new" at bounding box center [88, 383] width 110 height 24
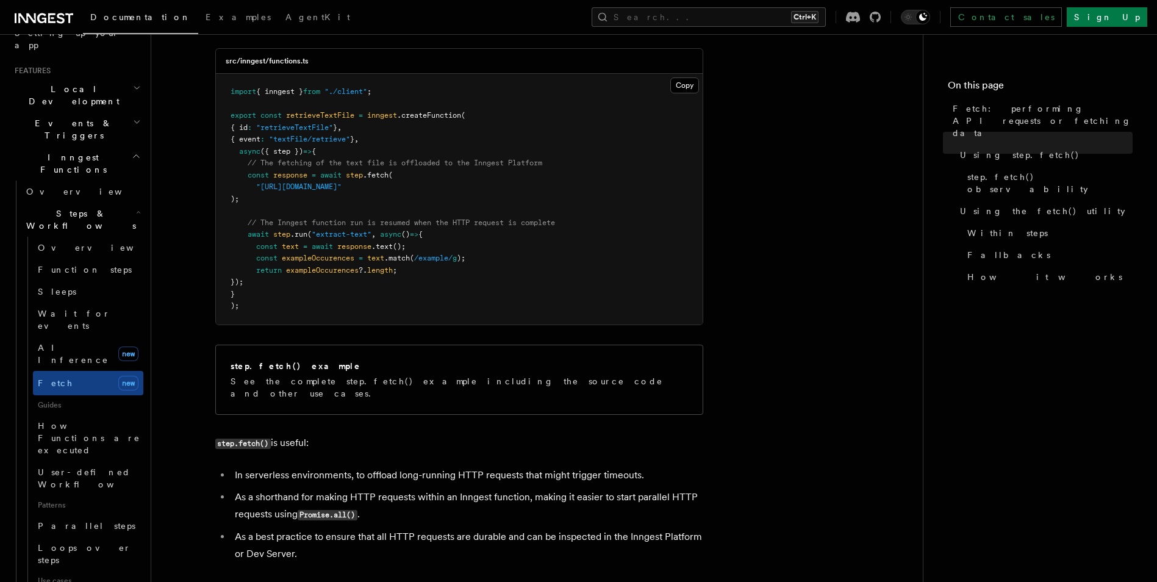
scroll to position [488, 0]
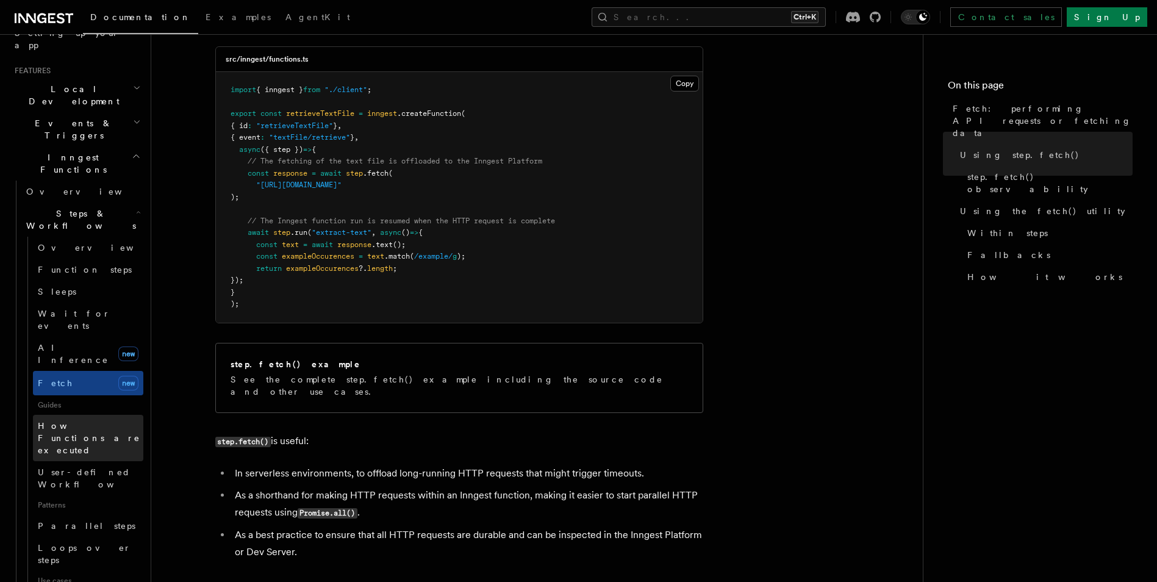
click at [95, 420] on span "How Functions are executed" at bounding box center [91, 438] width 106 height 37
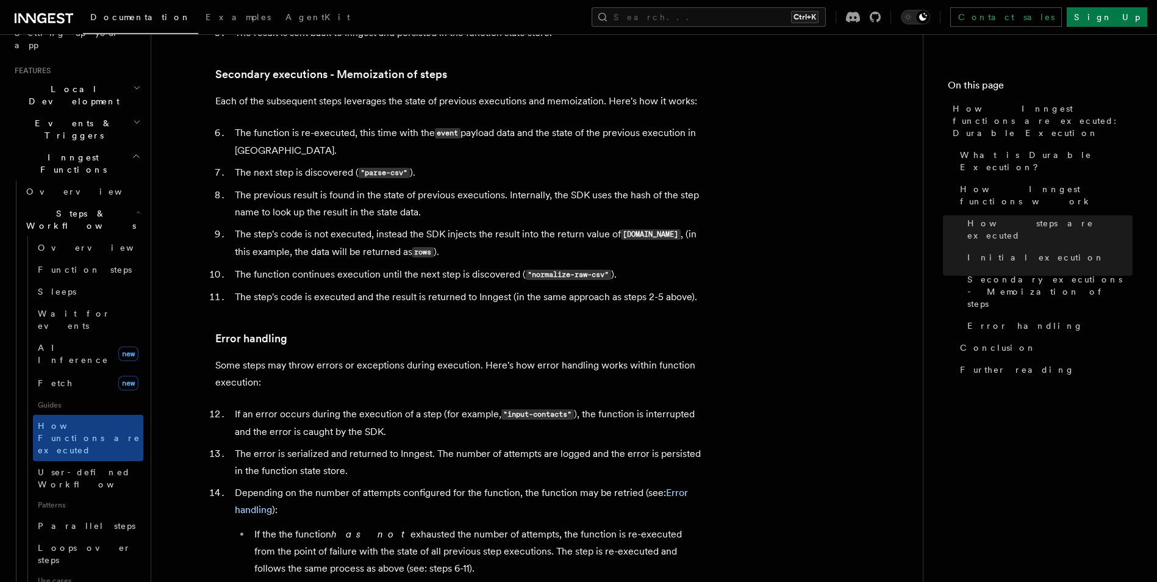
scroll to position [1769, 0]
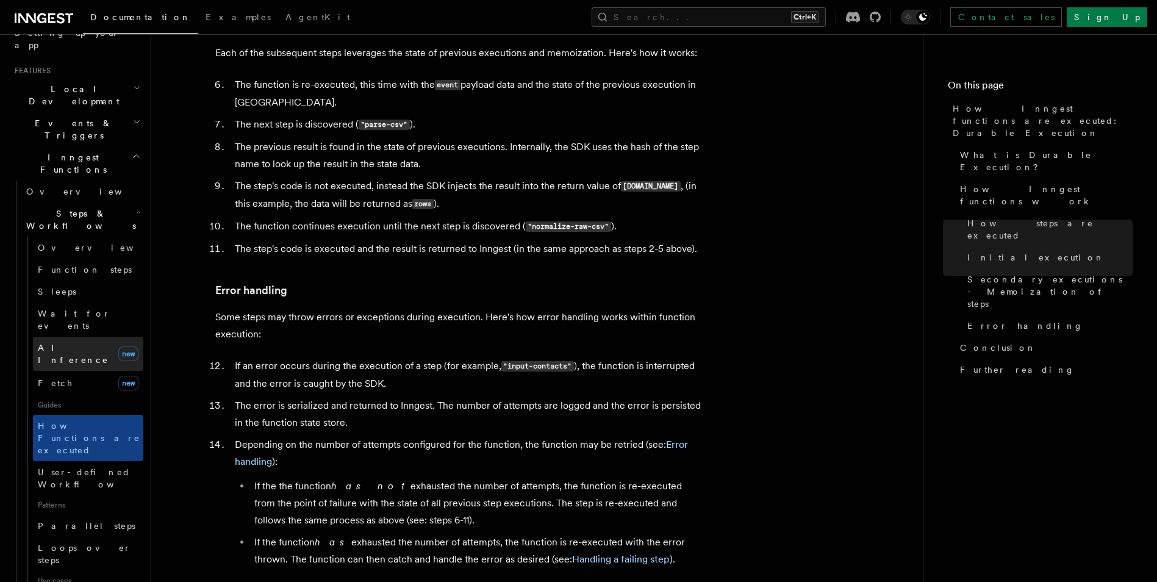
click at [95, 337] on link "AI Inference new" at bounding box center [88, 354] width 110 height 34
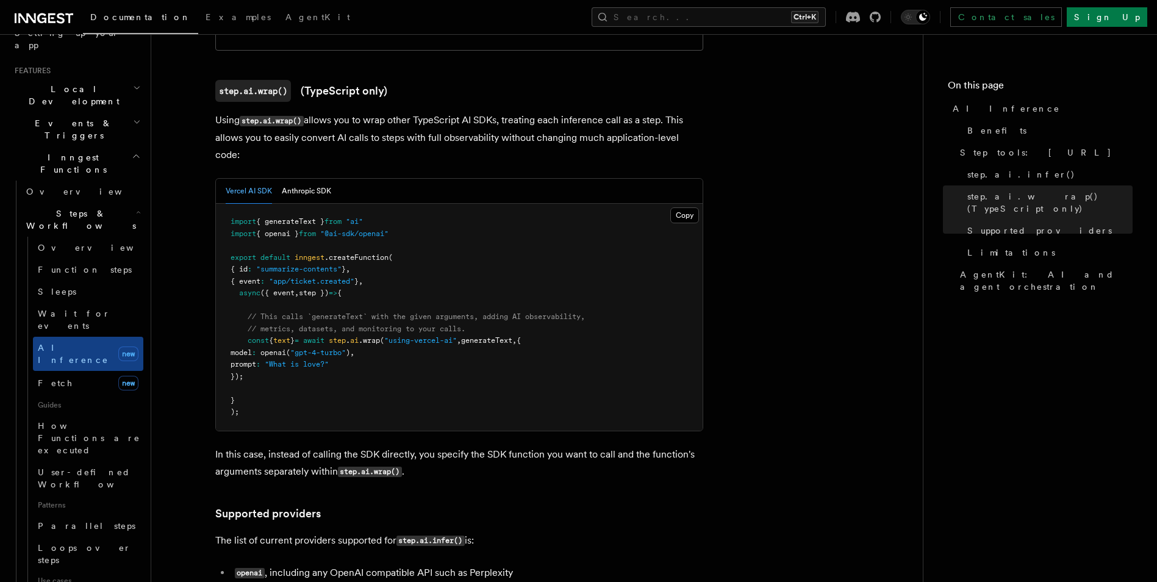
scroll to position [1159, 0]
drag, startPoint x: 340, startPoint y: 173, endPoint x: 365, endPoint y: 176, distance: 25.9
click at [365, 230] on span ""@ai-sdk/openai"" at bounding box center [354, 234] width 68 height 9
drag, startPoint x: 365, startPoint y: 176, endPoint x: 351, endPoint y: 179, distance: 14.2
click at [351, 230] on span ""@ai-sdk/openai"" at bounding box center [354, 234] width 68 height 9
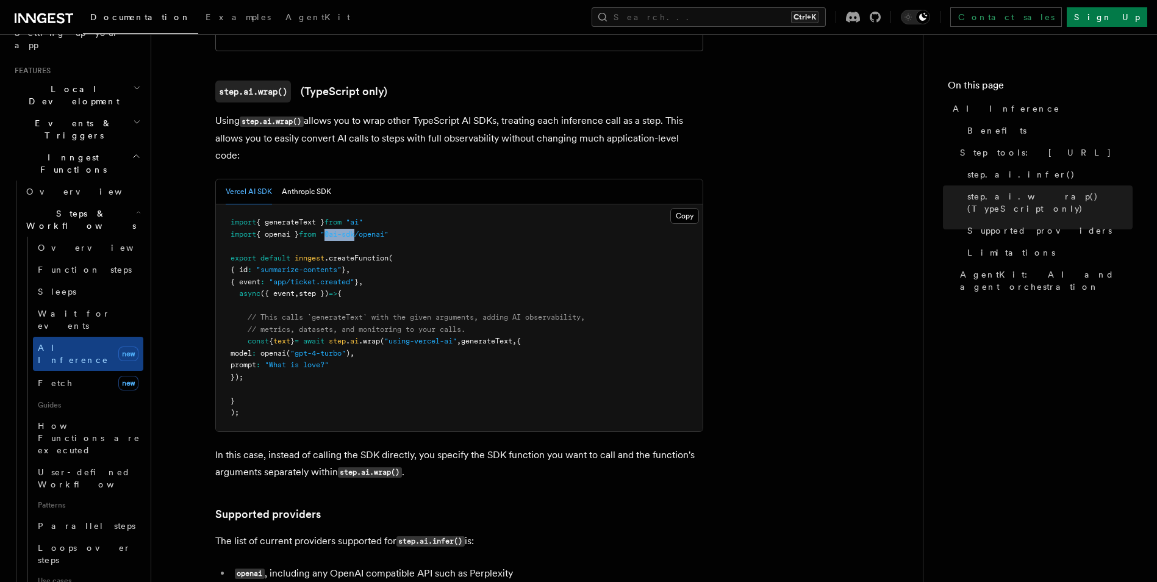
drag, startPoint x: 334, startPoint y: 175, endPoint x: 365, endPoint y: 175, distance: 31.7
click at [365, 230] on span ""@ai-sdk/openai"" at bounding box center [354, 234] width 68 height 9
drag, startPoint x: 787, startPoint y: 494, endPoint x: 763, endPoint y: 492, distance: 24.5
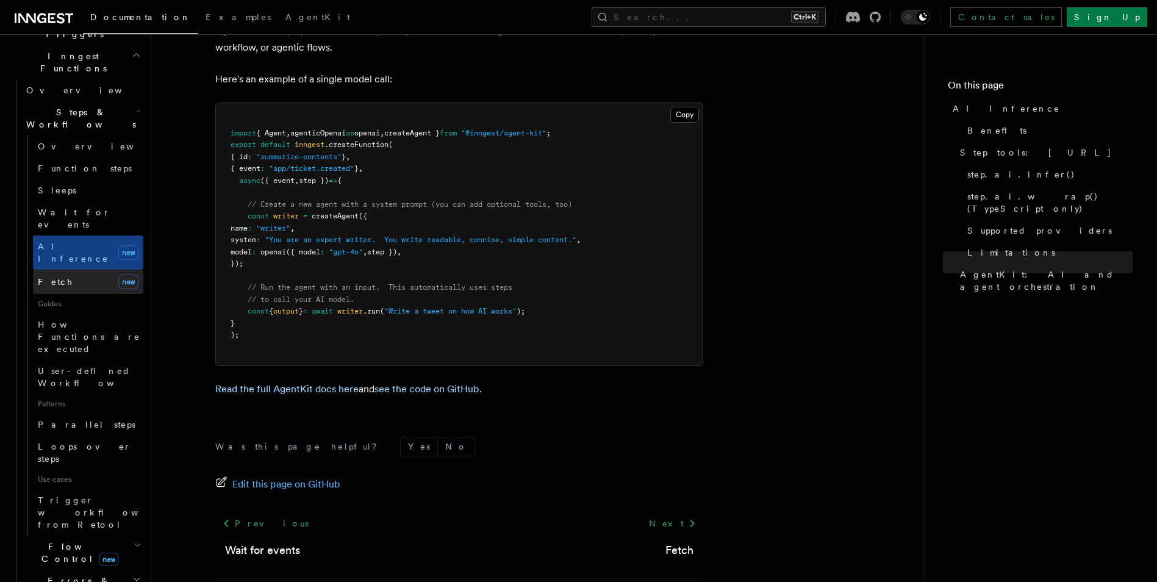
scroll to position [366, 0]
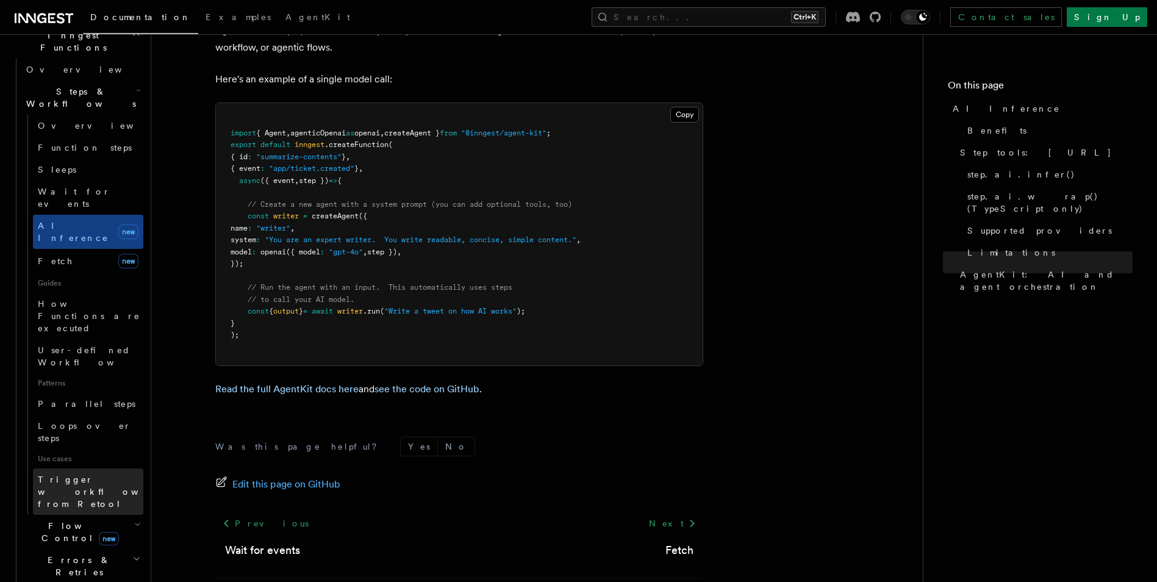
click at [90, 475] on span "Trigger workflows from Retool" at bounding box center [105, 492] width 134 height 34
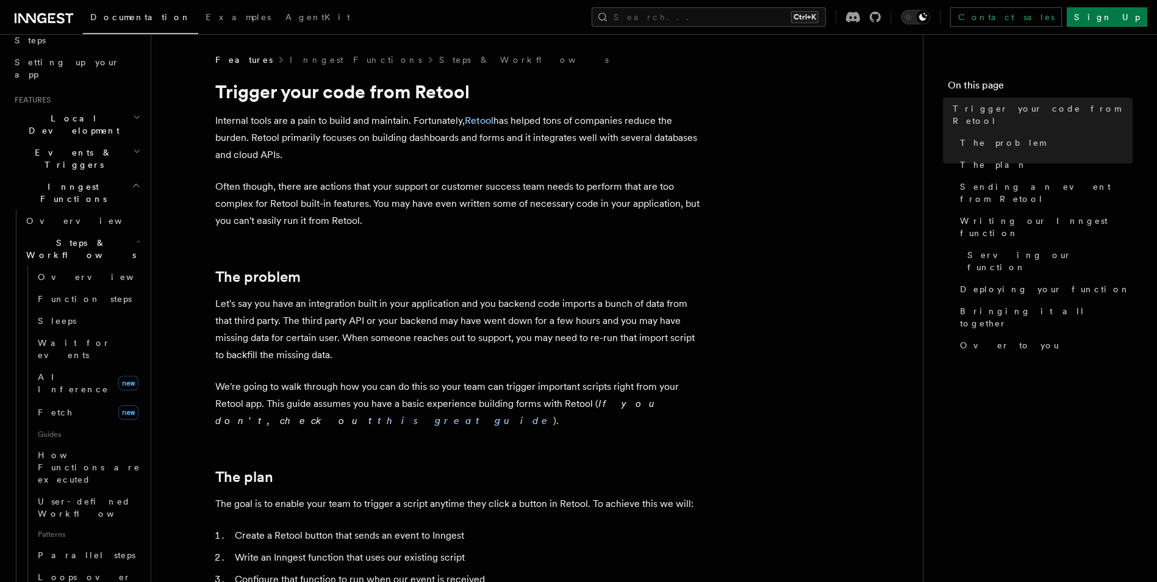
scroll to position [183, 0]
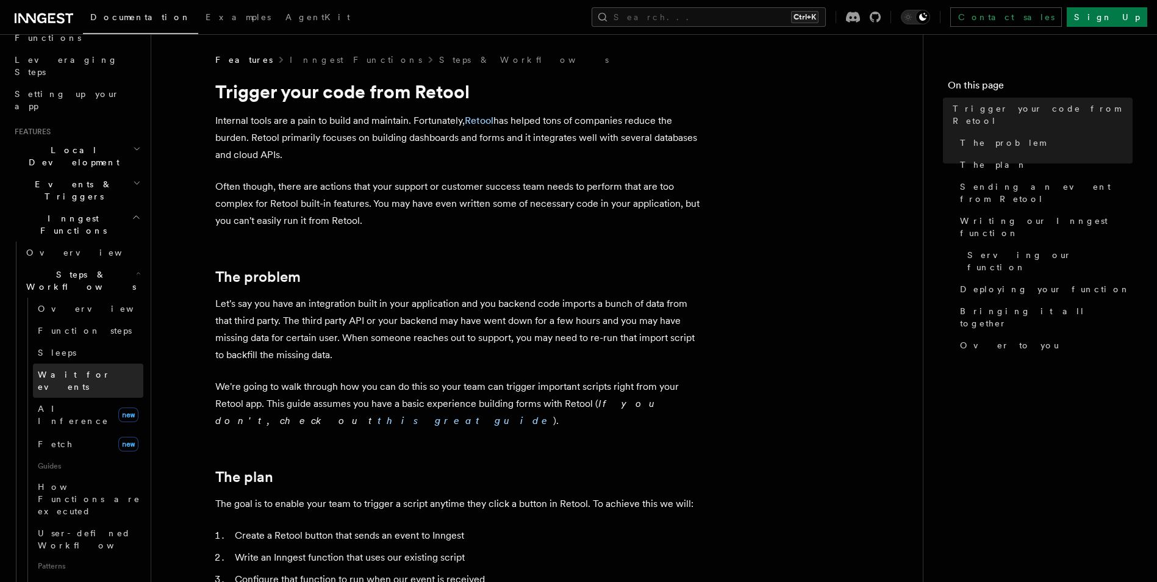
click at [88, 370] on span "Wait for events" at bounding box center [74, 381] width 73 height 22
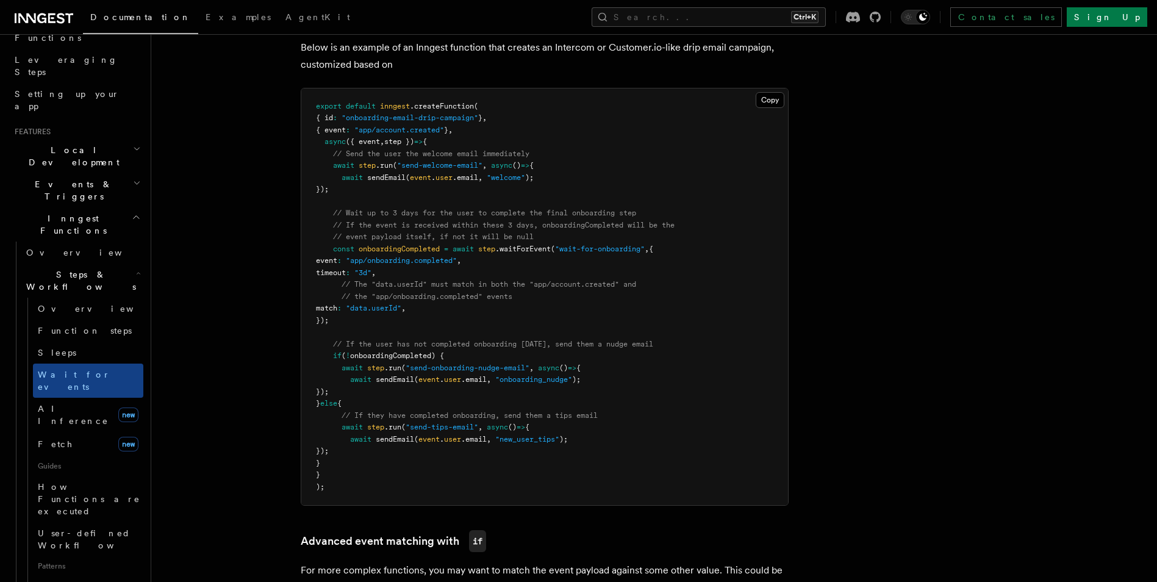
scroll to position [610, 0]
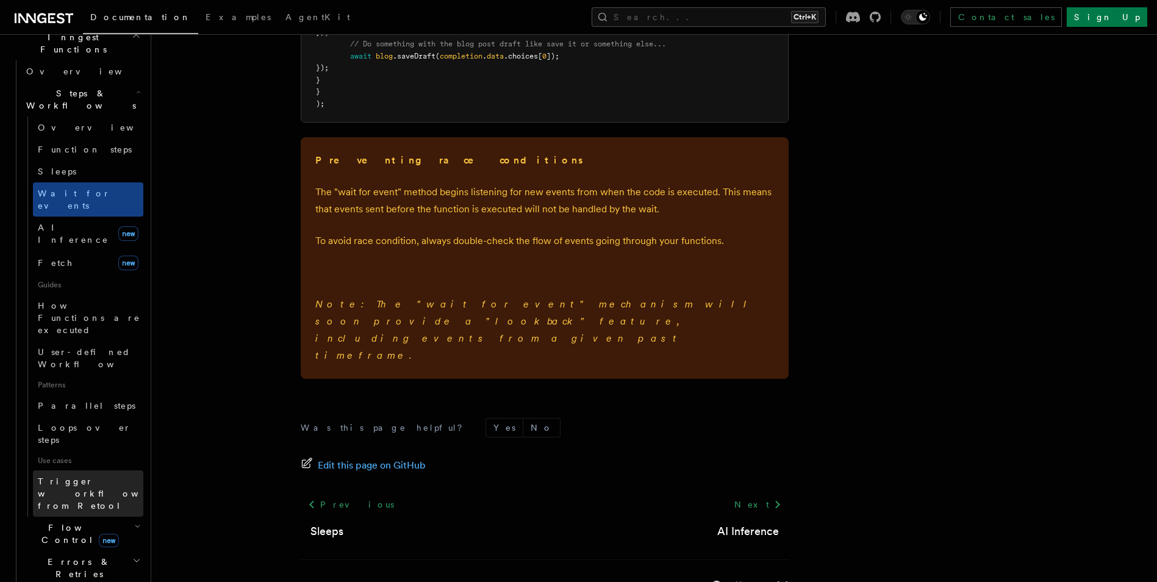
scroll to position [366, 0]
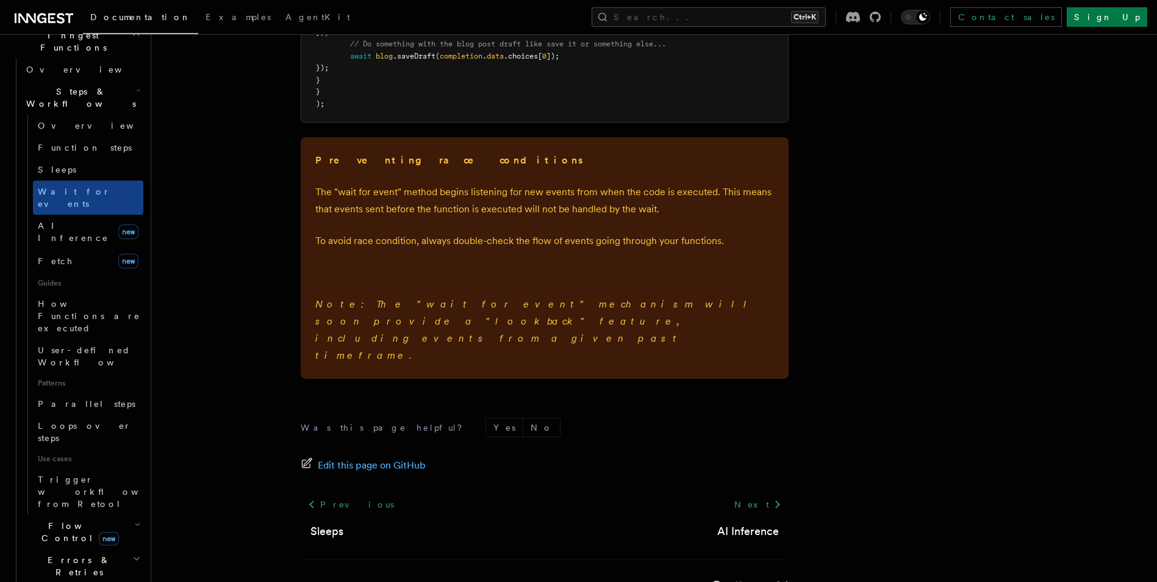
click at [56, 520] on span "Flow Control new" at bounding box center [77, 532] width 113 height 24
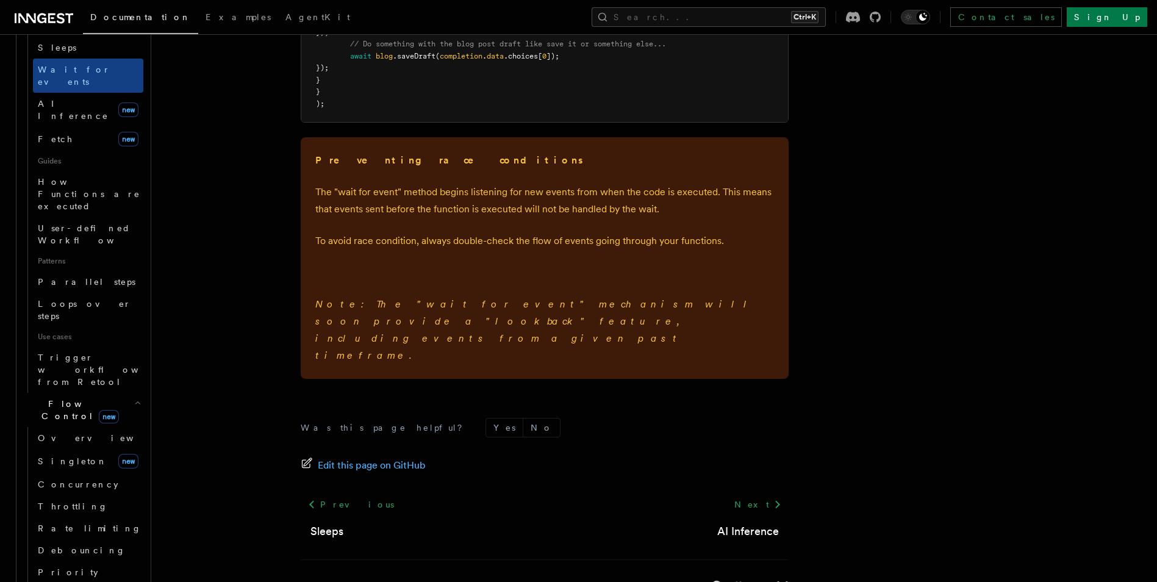
scroll to position [549, 0]
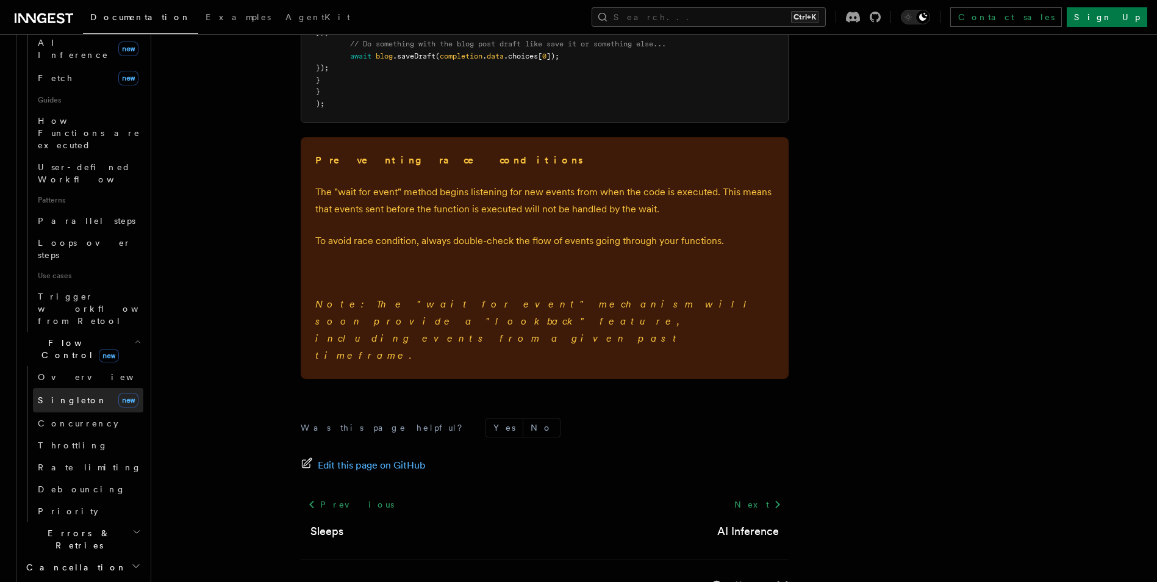
click at [76, 388] on link "[PERSON_NAME] new" at bounding box center [88, 400] width 110 height 24
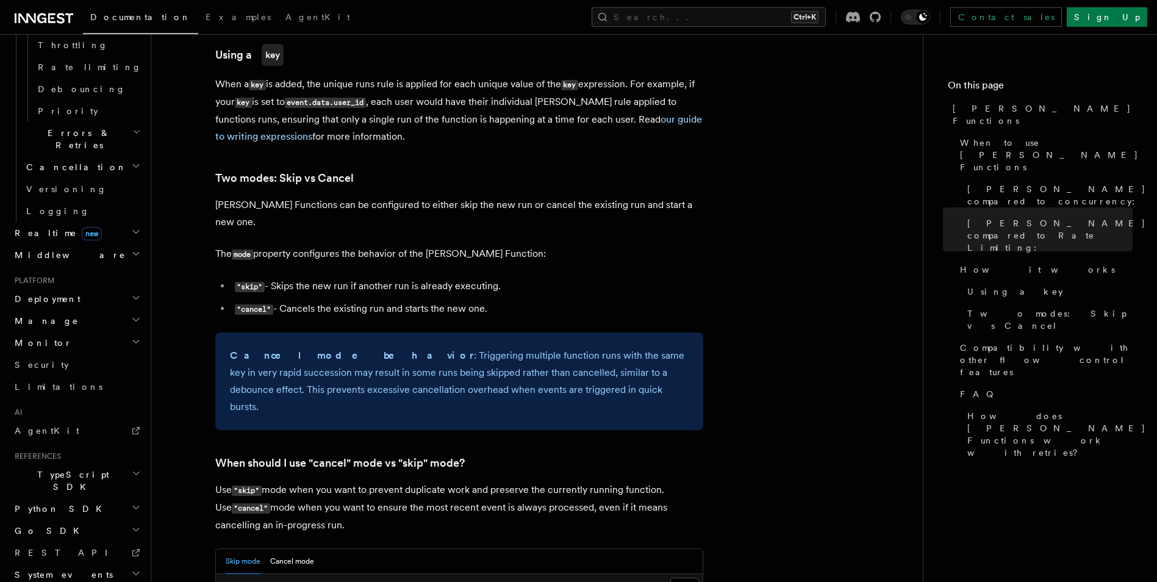
scroll to position [550, 0]
click at [57, 467] on span "TypeScript SDK" at bounding box center [71, 479] width 122 height 24
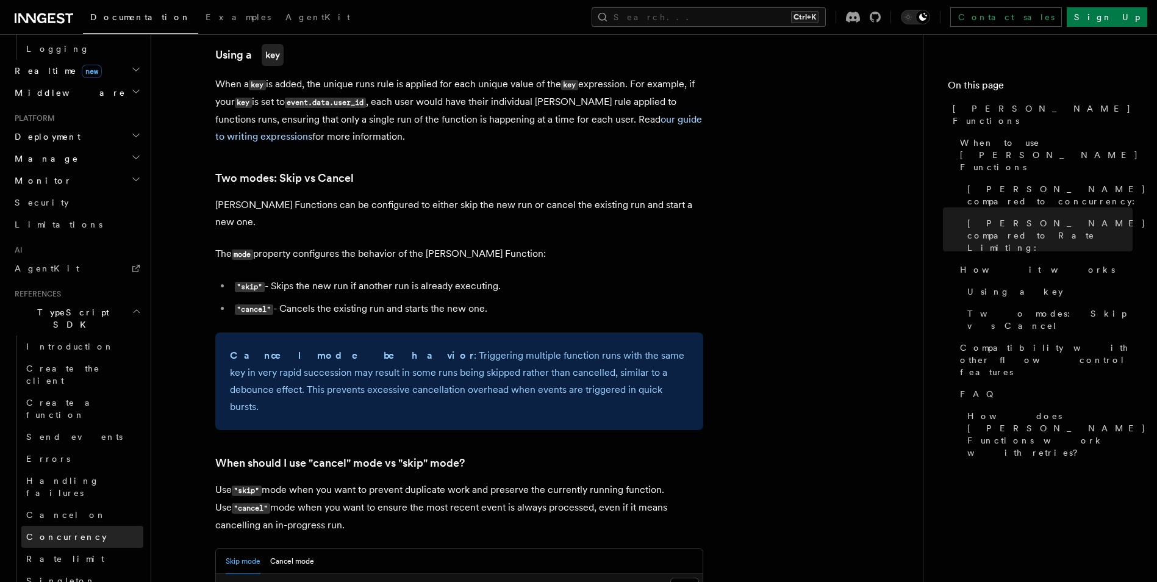
scroll to position [733, 0]
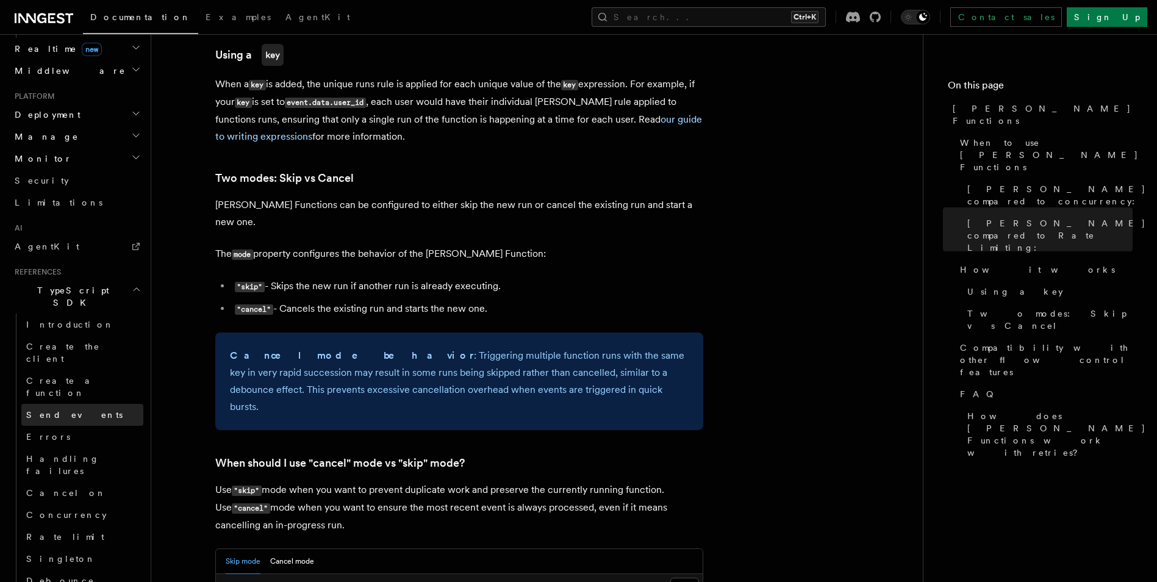
click at [77, 404] on link "Send events" at bounding box center [82, 415] width 122 height 22
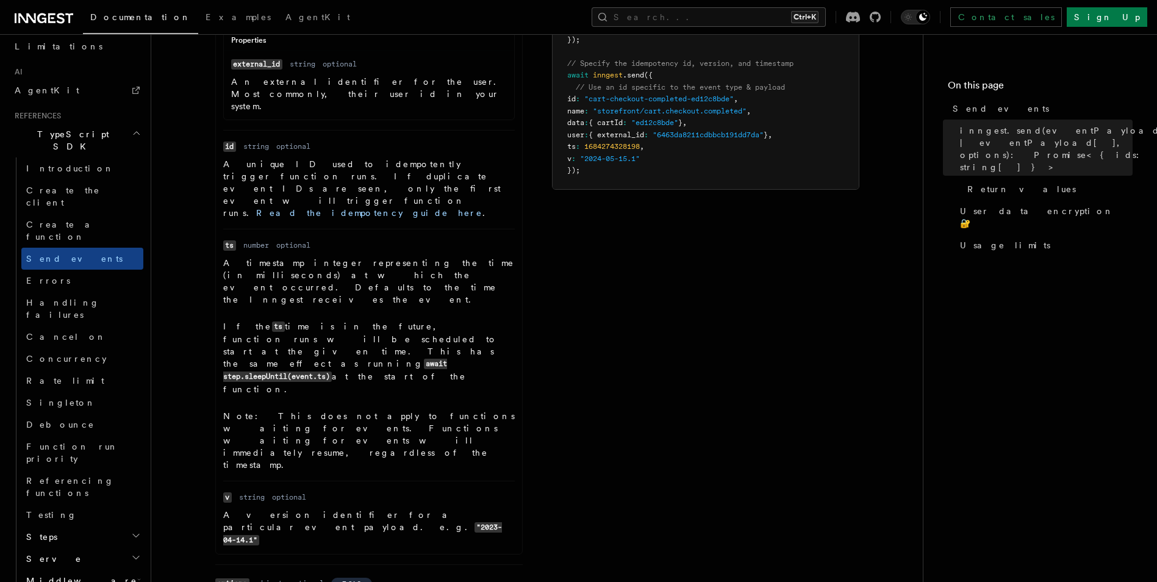
scroll to position [976, 0]
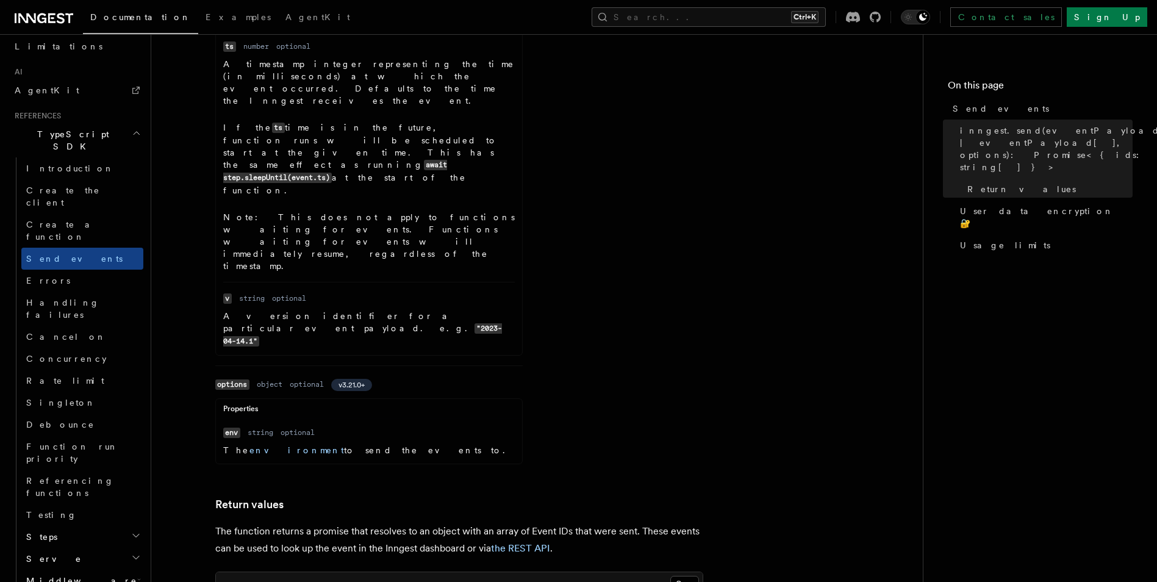
click at [201, 295] on article "References TypeScript SDK Send events Send events to Inngest. Functions with ma…" at bounding box center [537, 202] width 733 height 2248
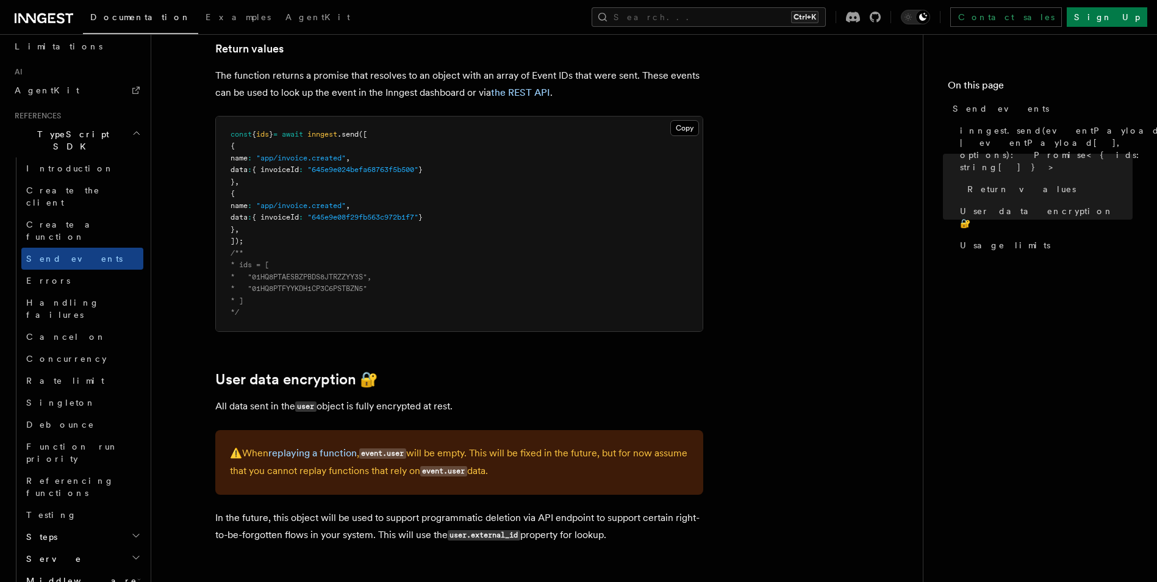
scroll to position [1458, 0]
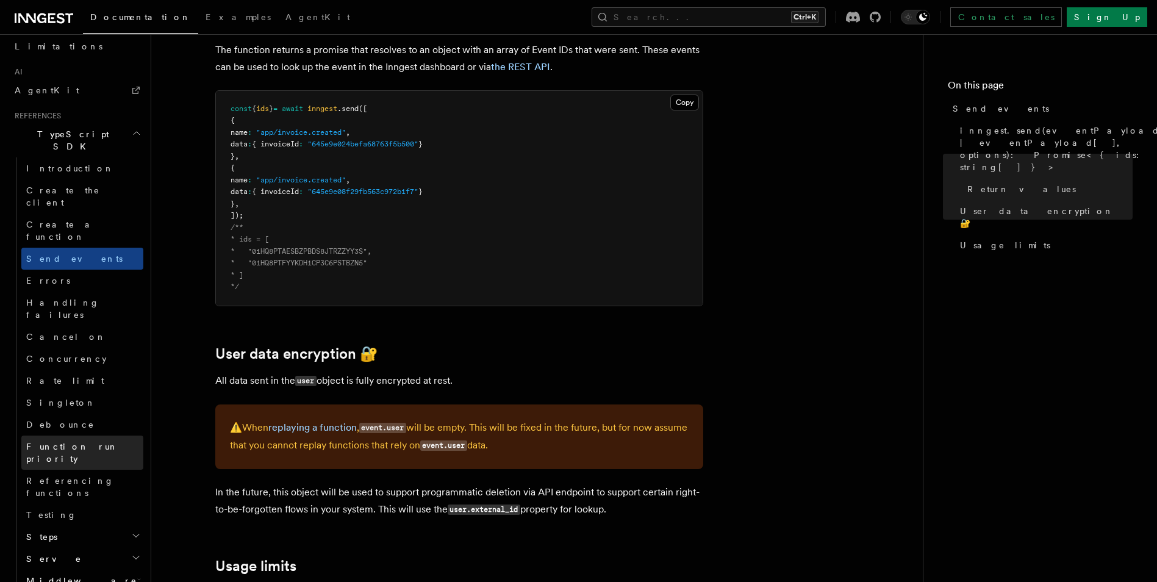
click at [60, 436] on link "Function run priority" at bounding box center [82, 453] width 122 height 34
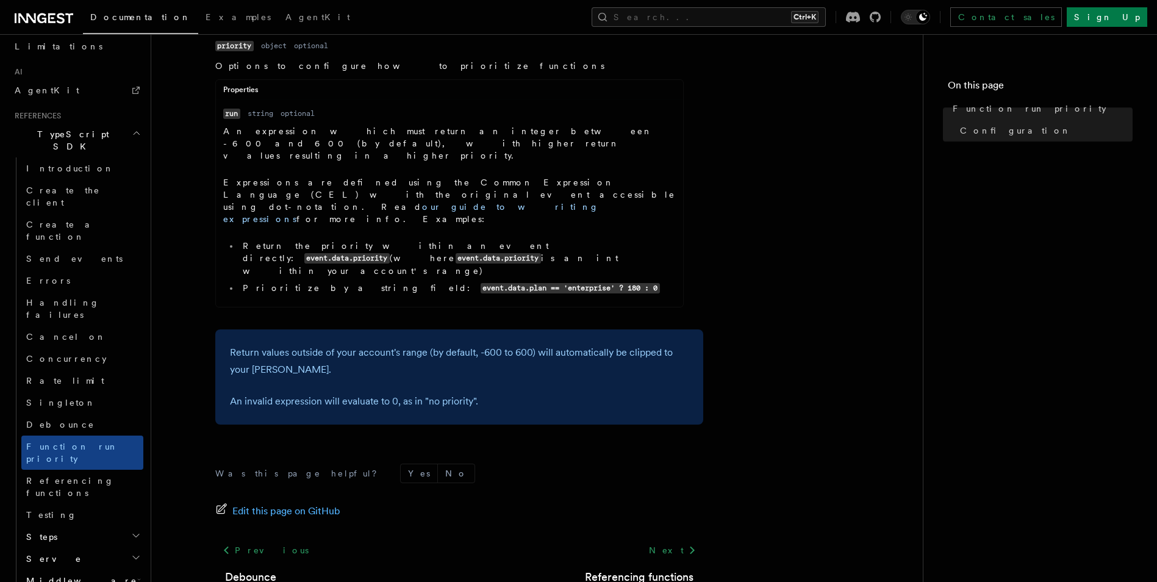
scroll to position [450, 0]
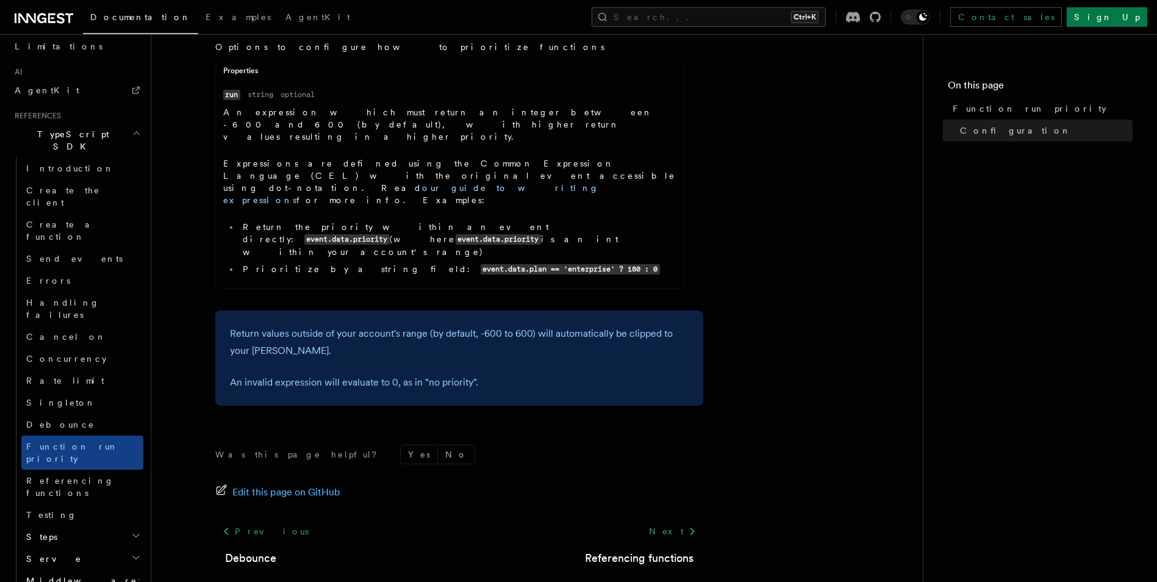
click at [86, 526] on h2 "Steps" at bounding box center [82, 537] width 122 height 22
click at [56, 526] on h2 "Steps" at bounding box center [82, 537] width 122 height 22
click at [54, 504] on link "Testing" at bounding box center [82, 515] width 122 height 22
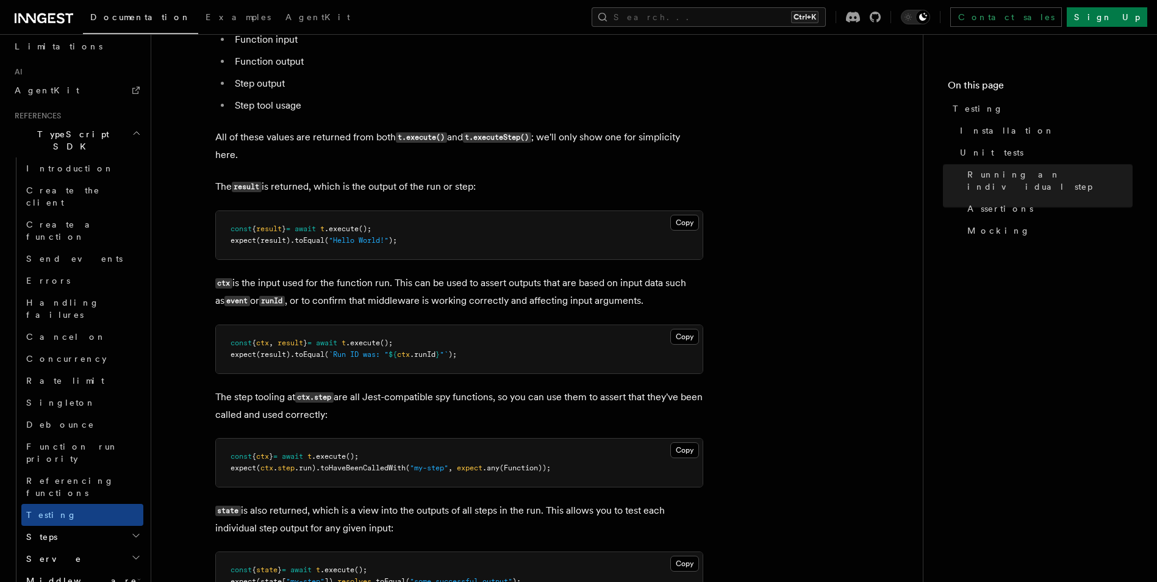
scroll to position [1464, 0]
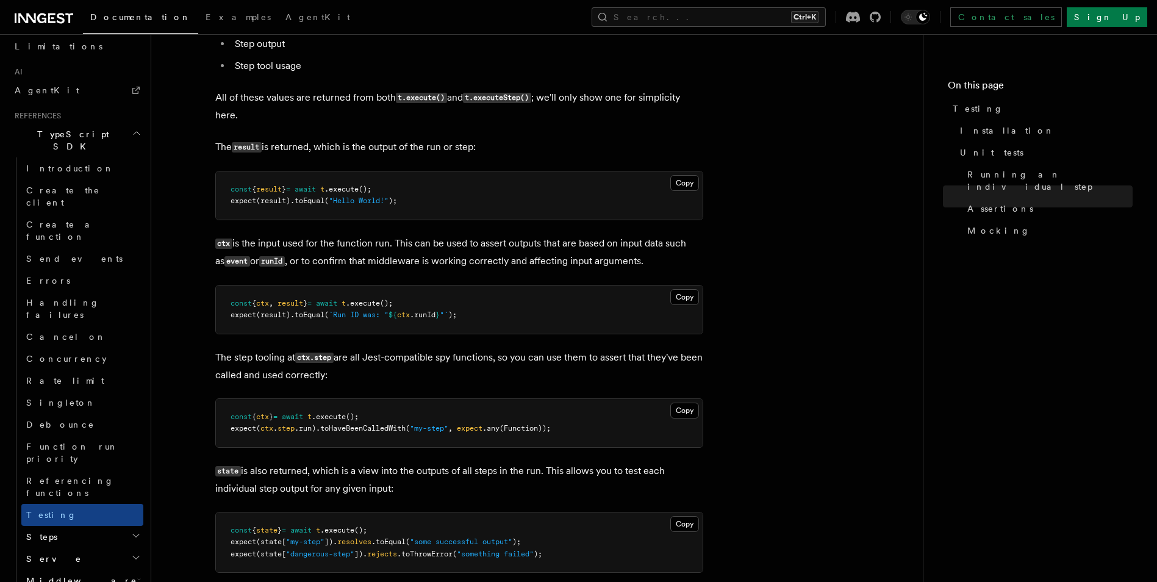
click at [69, 548] on h2 "Serve" at bounding box center [82, 559] width 122 height 22
click at [67, 576] on span "Configuration" at bounding box center [93, 581] width 111 height 10
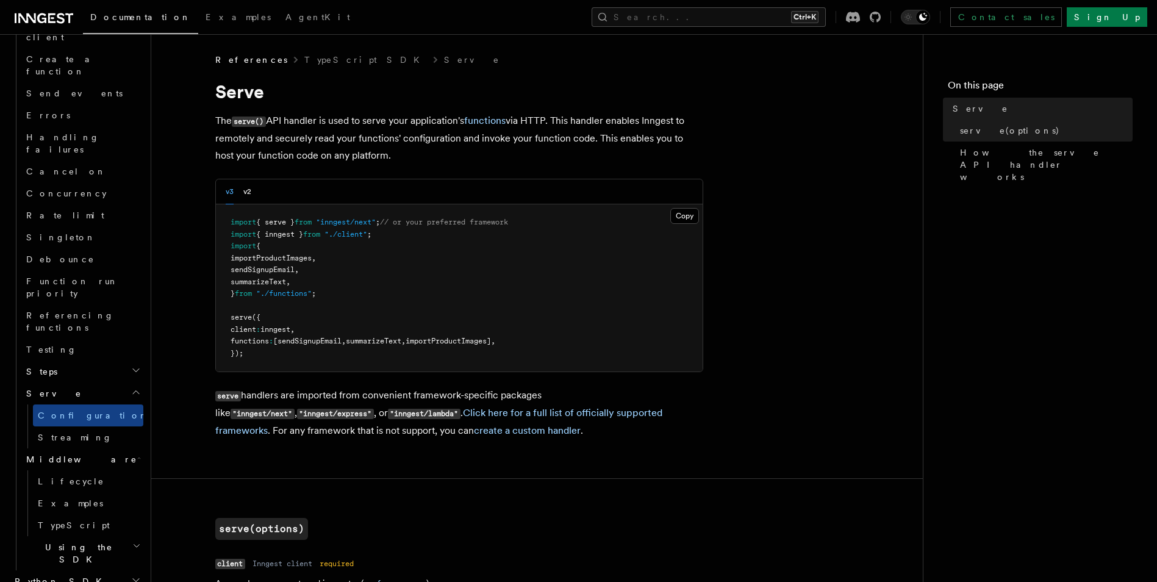
scroll to position [899, 0]
click at [67, 498] on span "Examples" at bounding box center [70, 503] width 65 height 10
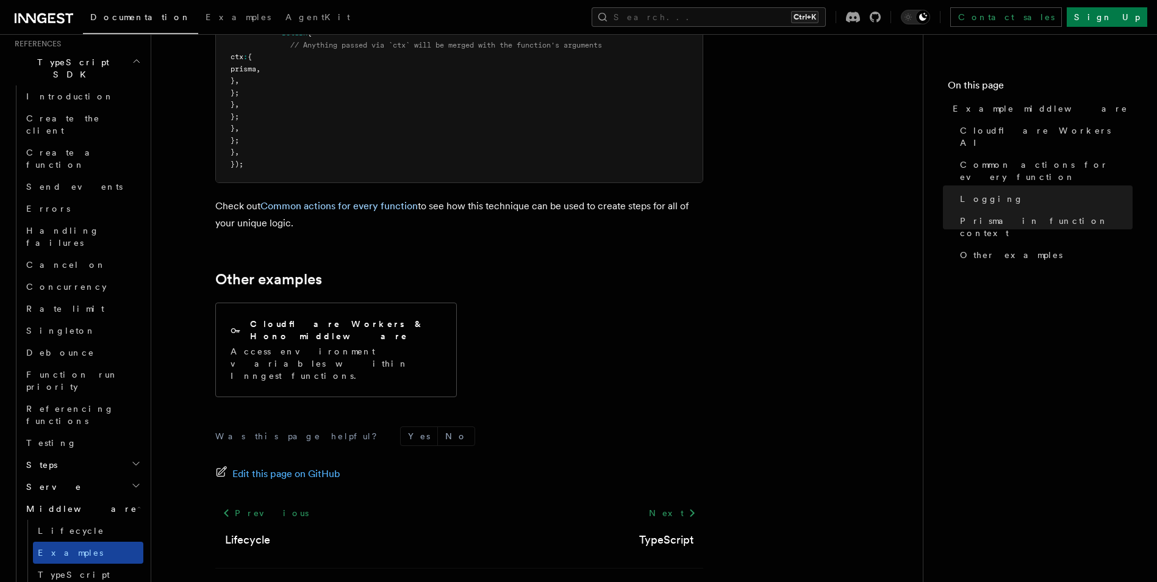
scroll to position [1004, 0]
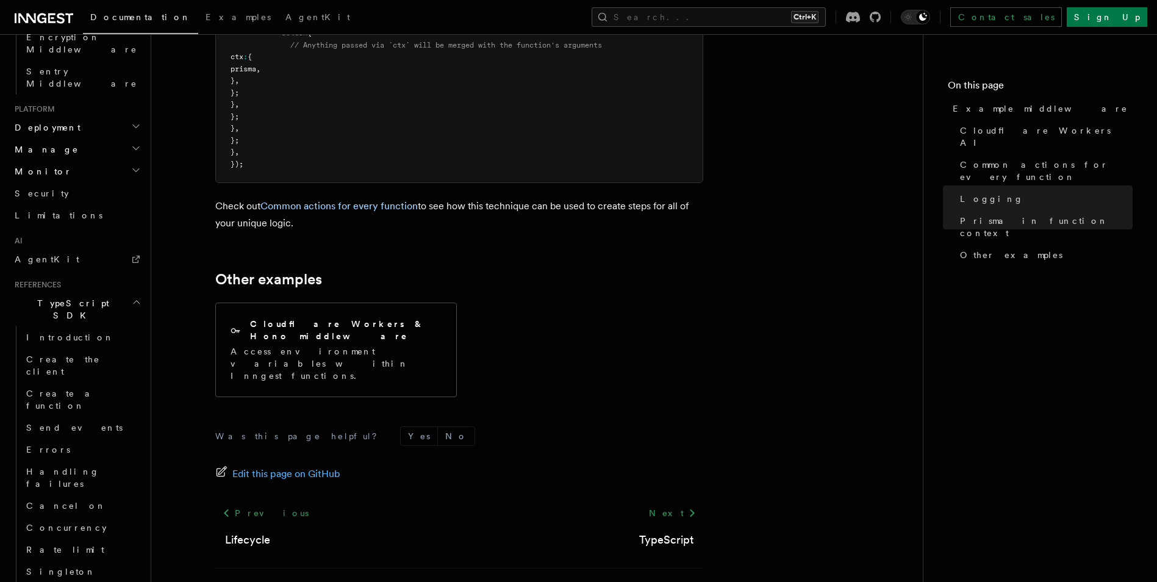
scroll to position [760, 0]
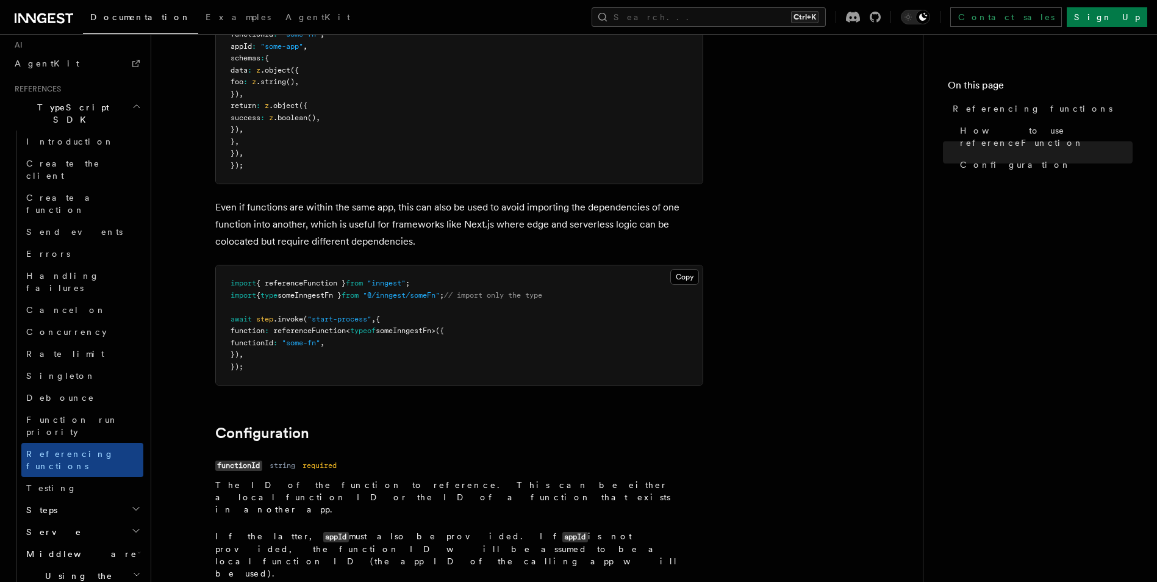
scroll to position [1221, 0]
